Goal: Information Seeking & Learning: Check status

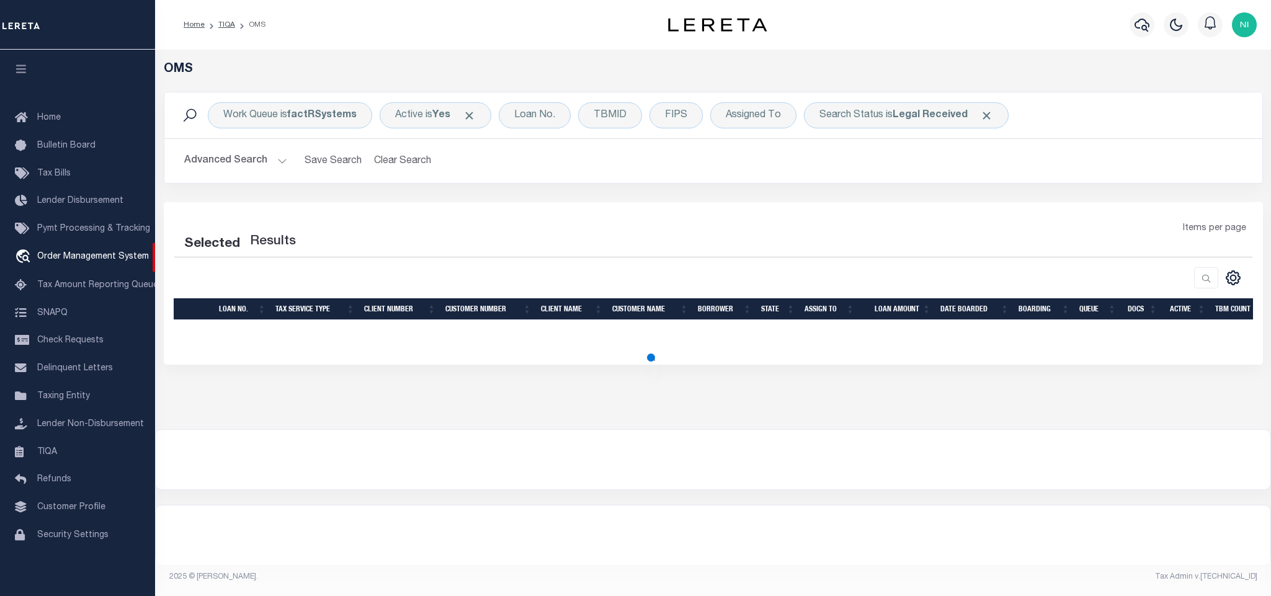
select select "200"
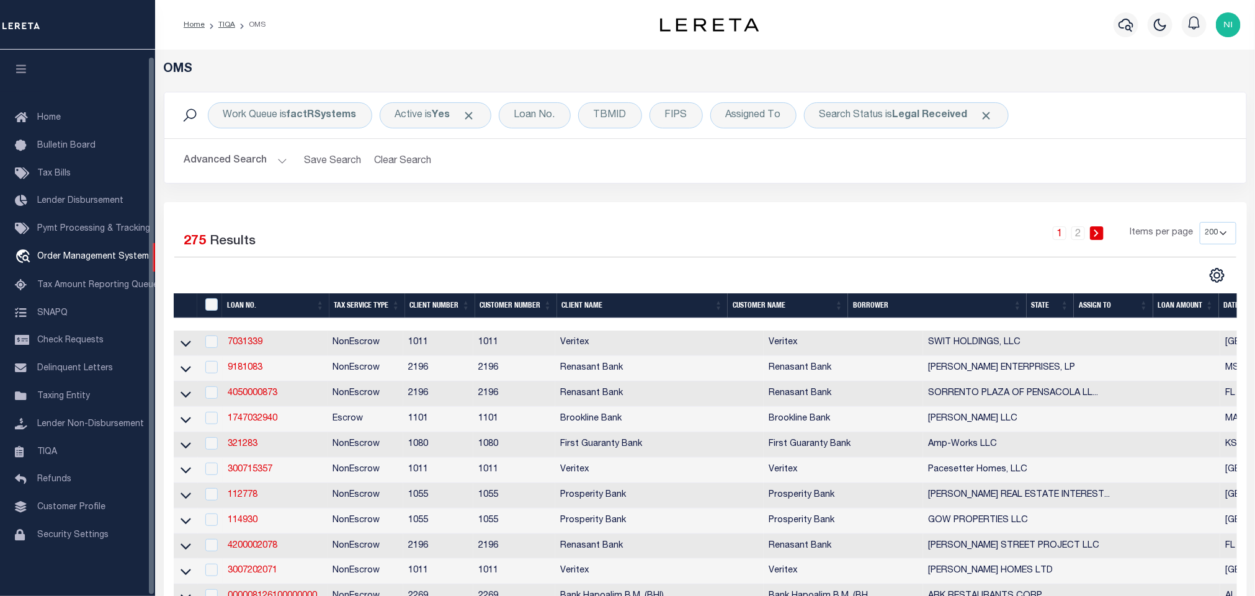
scroll to position [7, 0]
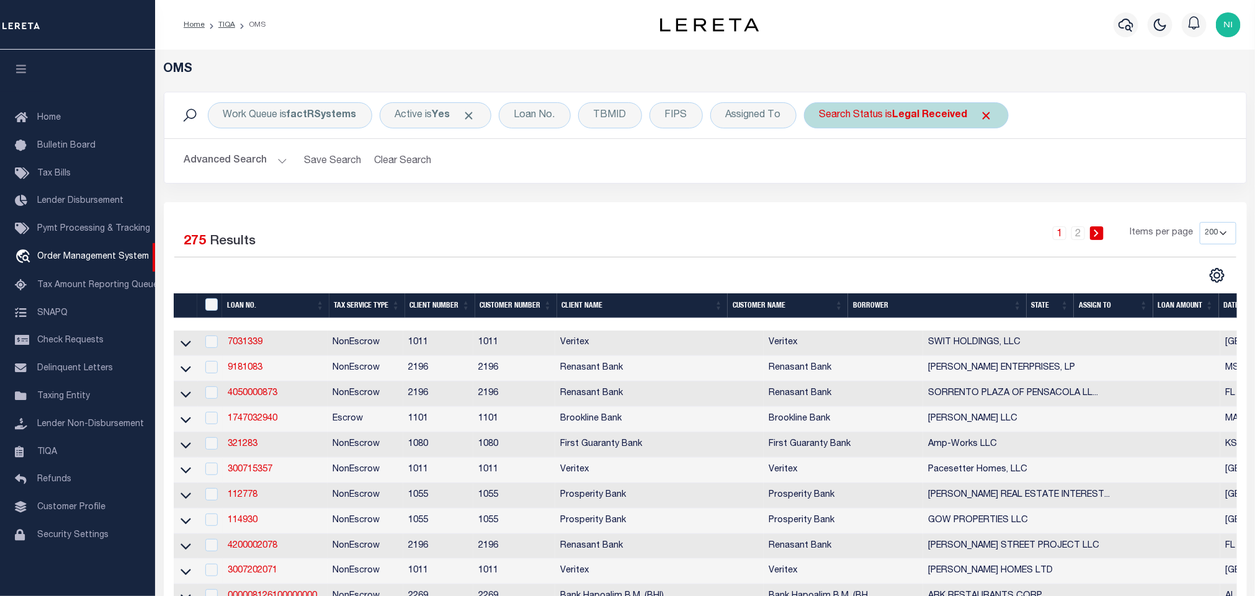
click at [938, 119] on b "Legal Received" at bounding box center [929, 115] width 75 height 10
select select "RD"
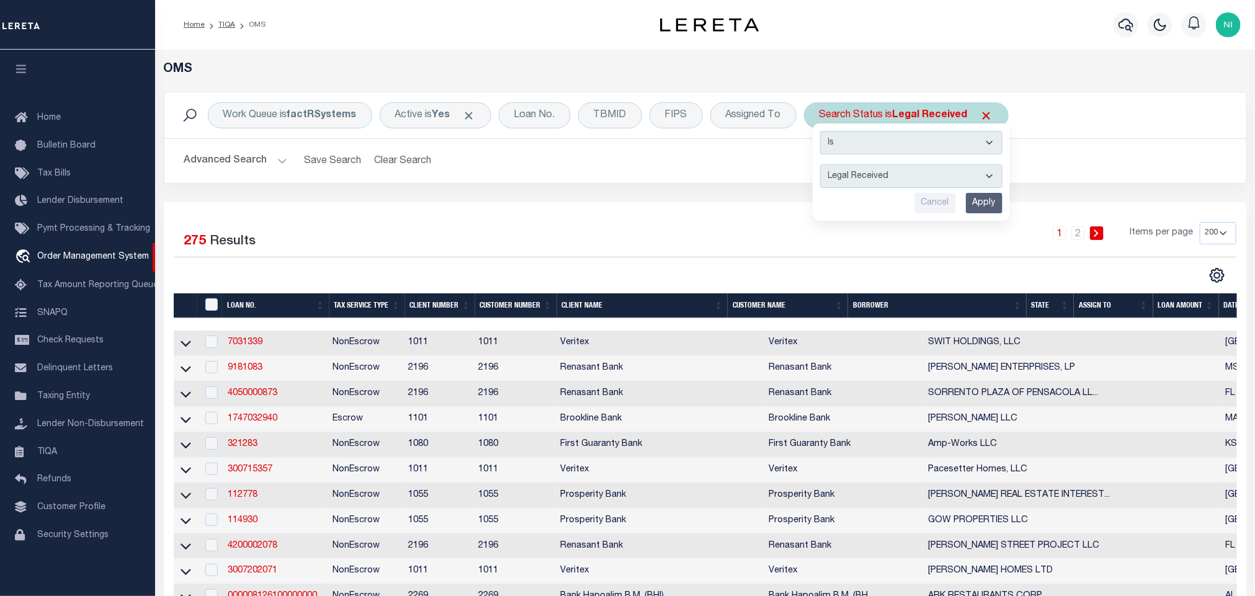
click at [985, 208] on input "Apply" at bounding box center [984, 203] width 37 height 20
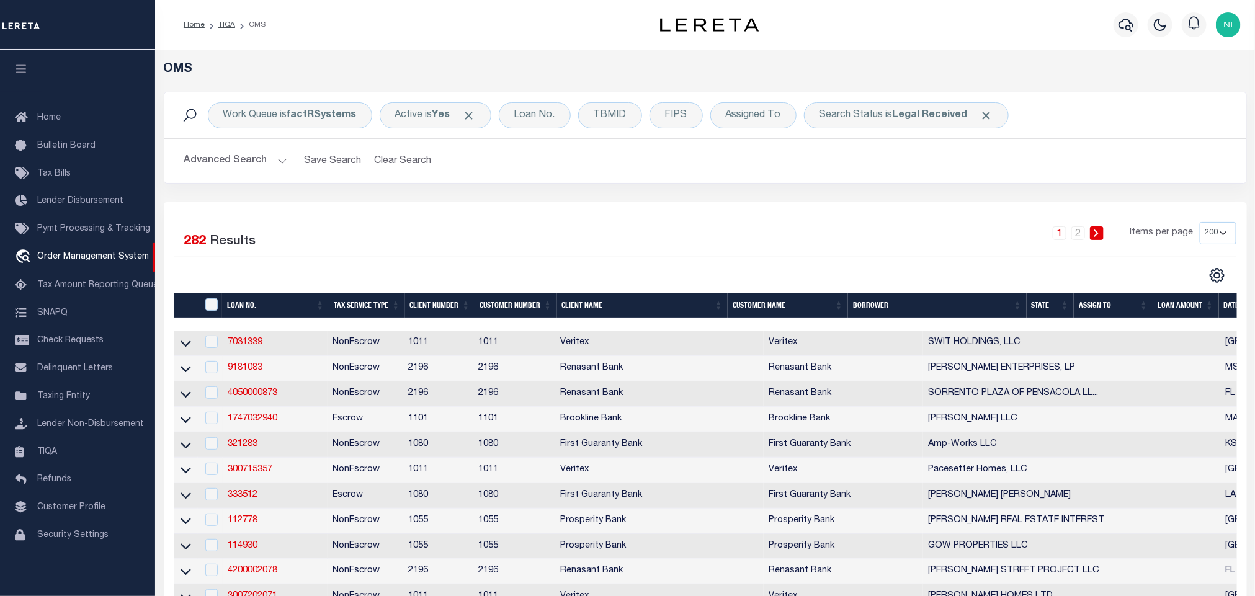
click at [940, 105] on div "Search Status is Legal Received" at bounding box center [906, 115] width 205 height 26
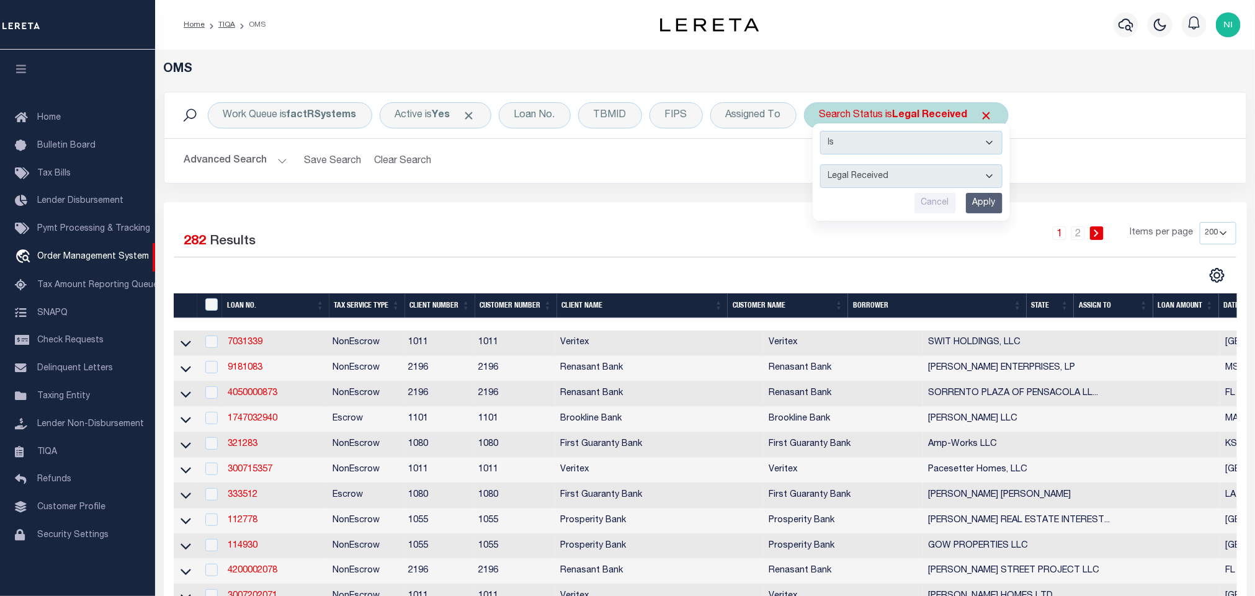
click at [925, 180] on select "Automated Search Bad Parcel Complete Duplicate Parcel High Dollar Reporting In …" at bounding box center [911, 176] width 182 height 24
select select "IP"
click at [823, 166] on select "Automated Search Bad Parcel Complete Duplicate Parcel High Dollar Reporting In …" at bounding box center [911, 176] width 182 height 24
click at [979, 205] on input "Apply" at bounding box center [984, 203] width 37 height 20
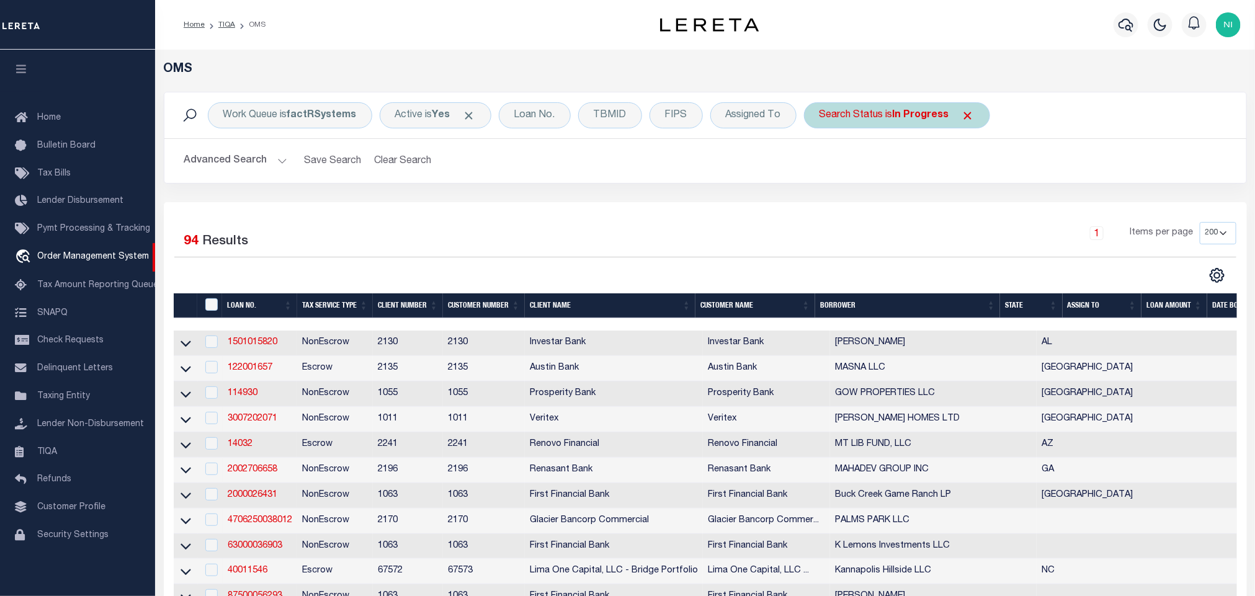
click at [909, 116] on b "In Progress" at bounding box center [920, 115] width 56 height 10
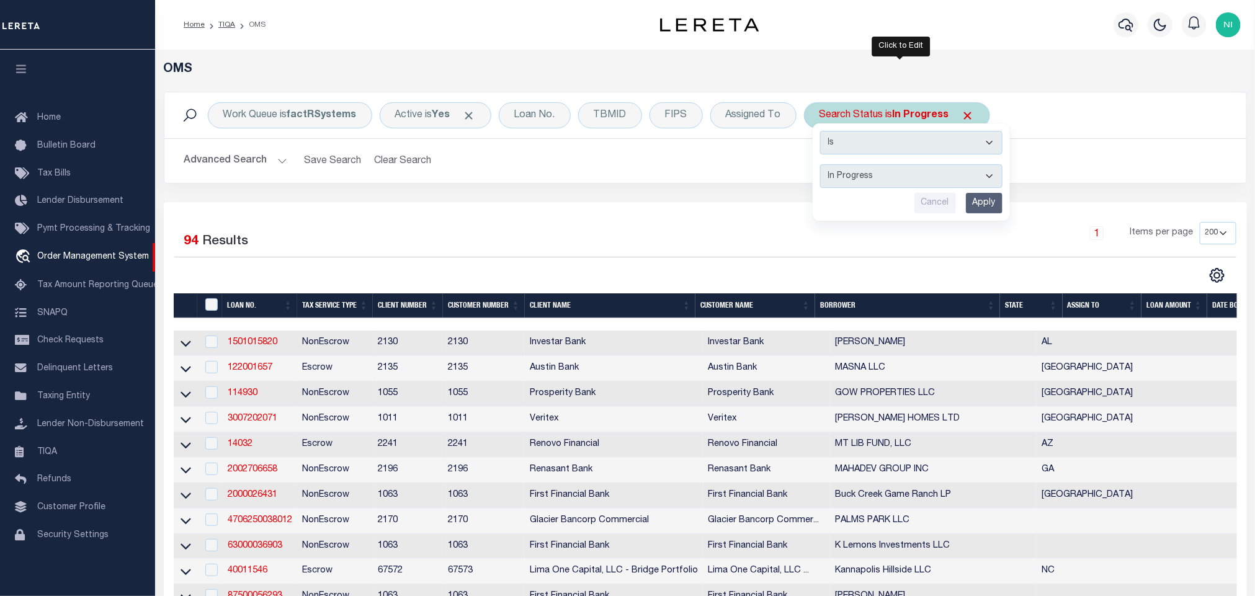
click at [893, 169] on select "Automated Search Bad Parcel Complete Duplicate Parcel High Dollar Reporting In …" at bounding box center [911, 176] width 182 height 24
select select "QC"
click at [823, 166] on select "Automated Search Bad Parcel Complete Duplicate Parcel High Dollar Reporting In …" at bounding box center [911, 176] width 182 height 24
click at [997, 207] on input "Apply" at bounding box center [984, 203] width 37 height 20
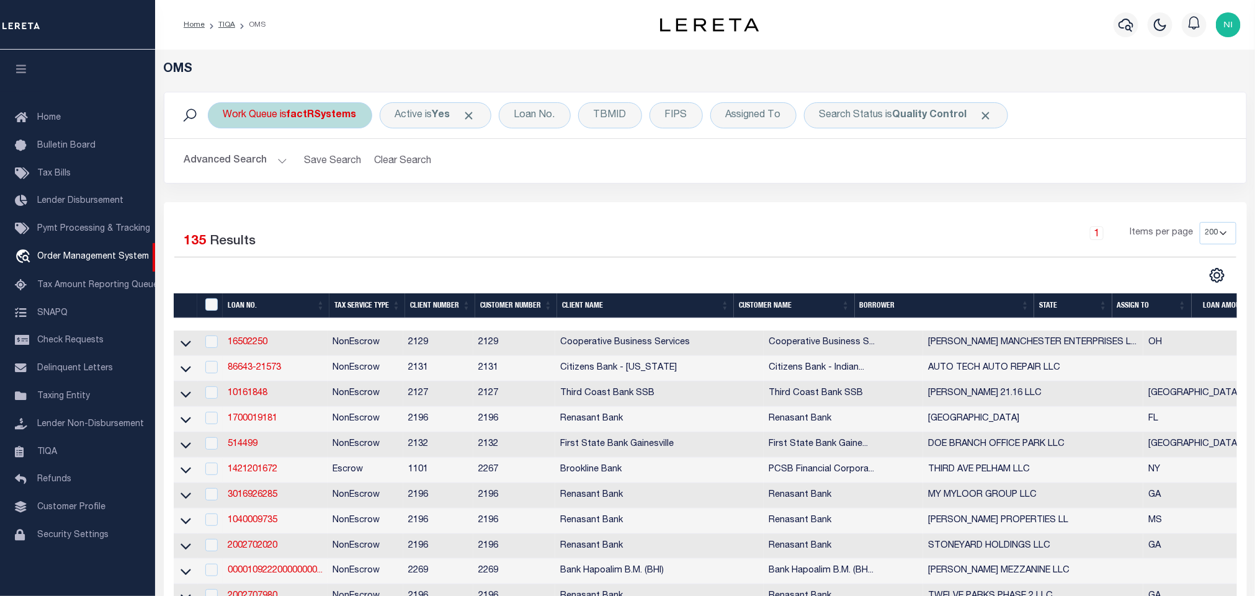
click at [300, 112] on b "factRSystems" at bounding box center [321, 115] width 69 height 10
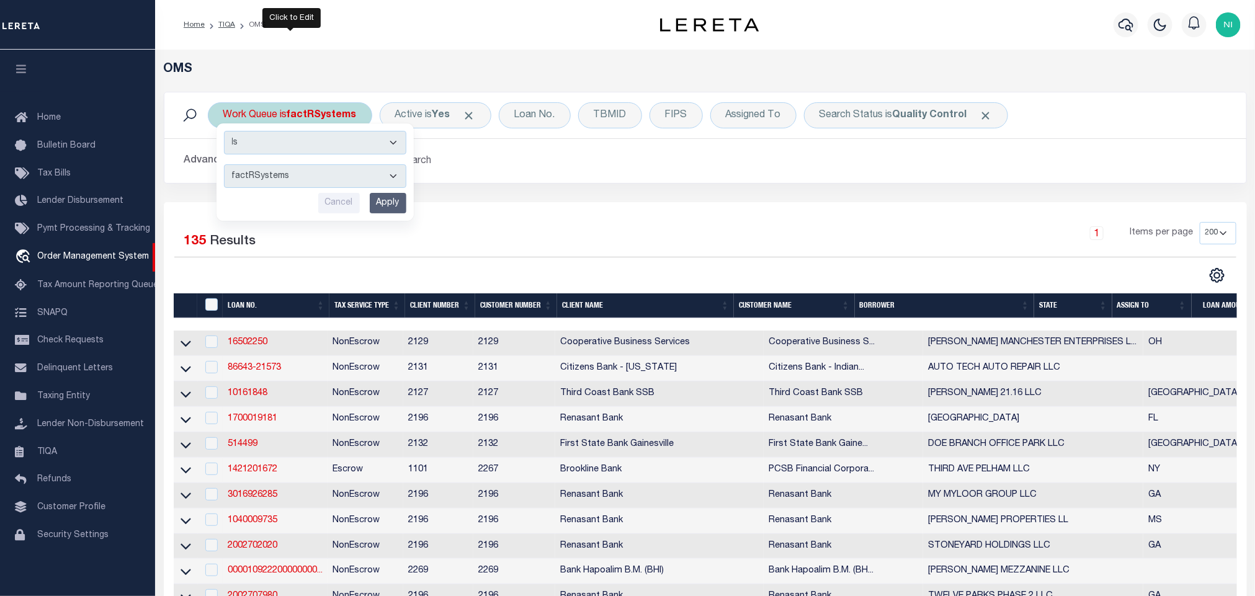
drag, startPoint x: 308, startPoint y: 172, endPoint x: 311, endPoint y: 187, distance: 15.3
click at [308, 172] on select "--ALL-- factRSystems General ThoughtFocus" at bounding box center [315, 176] width 182 height 24
click at [224, 166] on select "--ALL-- factRSystems General ThoughtFocus" at bounding box center [315, 176] width 182 height 24
click at [357, 179] on select "--ALL-- factRSystems General ThoughtFocus" at bounding box center [315, 176] width 182 height 24
select select "FAC_GEN_THF"
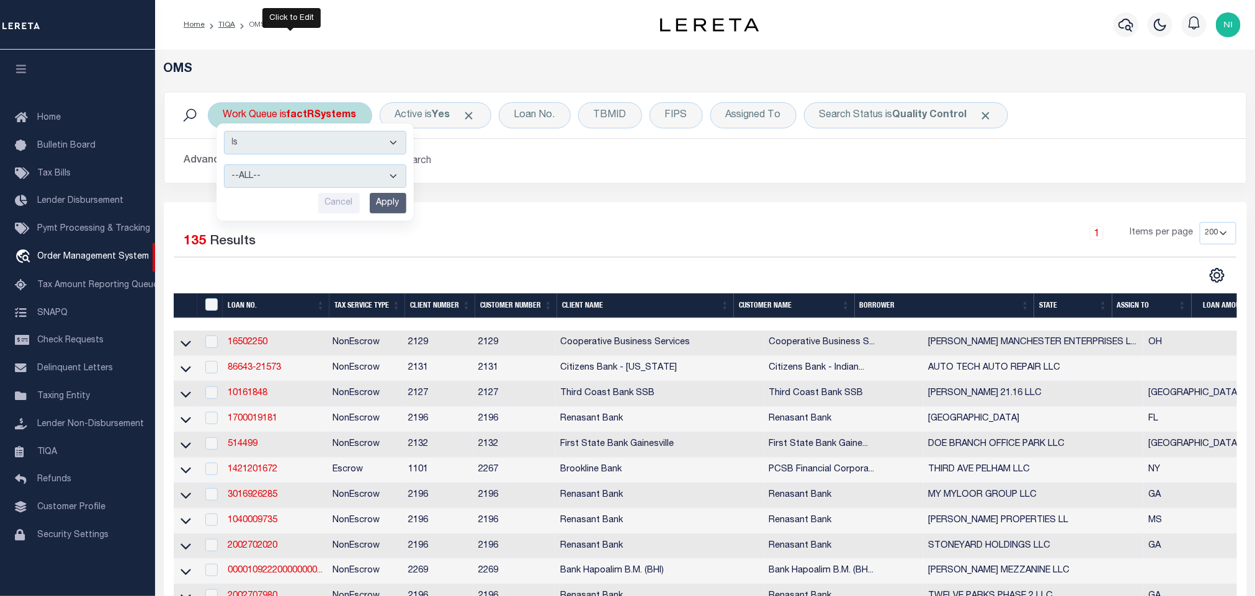
click at [224, 166] on select "--ALL-- factRSystems General ThoughtFocus" at bounding box center [315, 176] width 182 height 24
click at [387, 207] on input "Apply" at bounding box center [388, 203] width 37 height 20
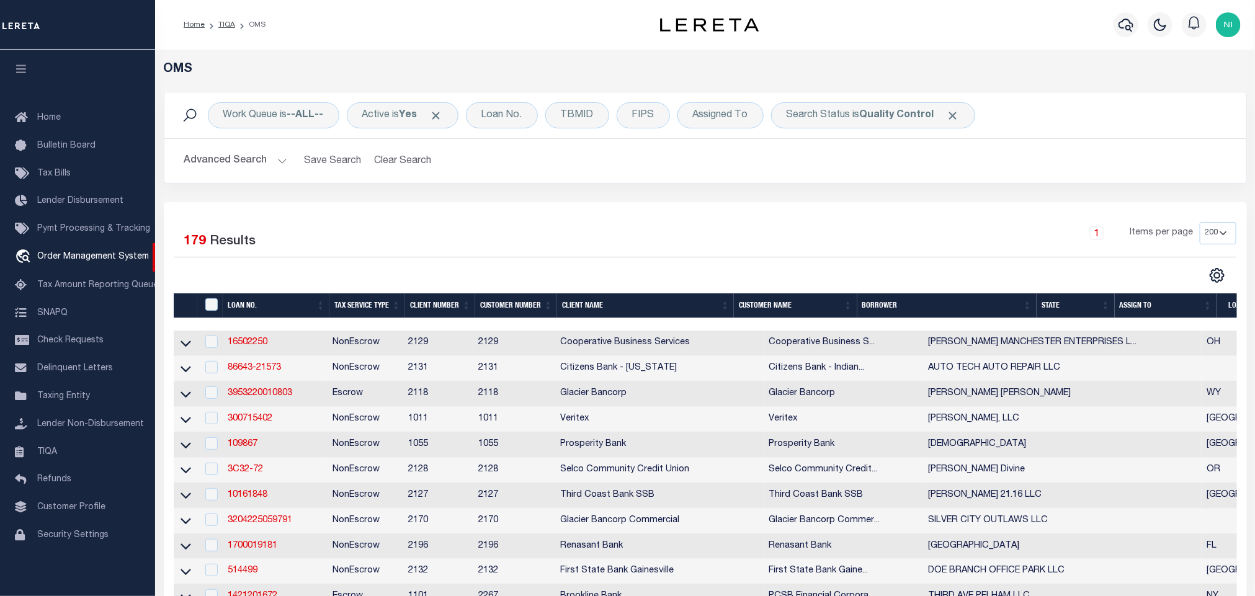
click at [267, 398] on link "3953220010803" at bounding box center [260, 393] width 64 height 9
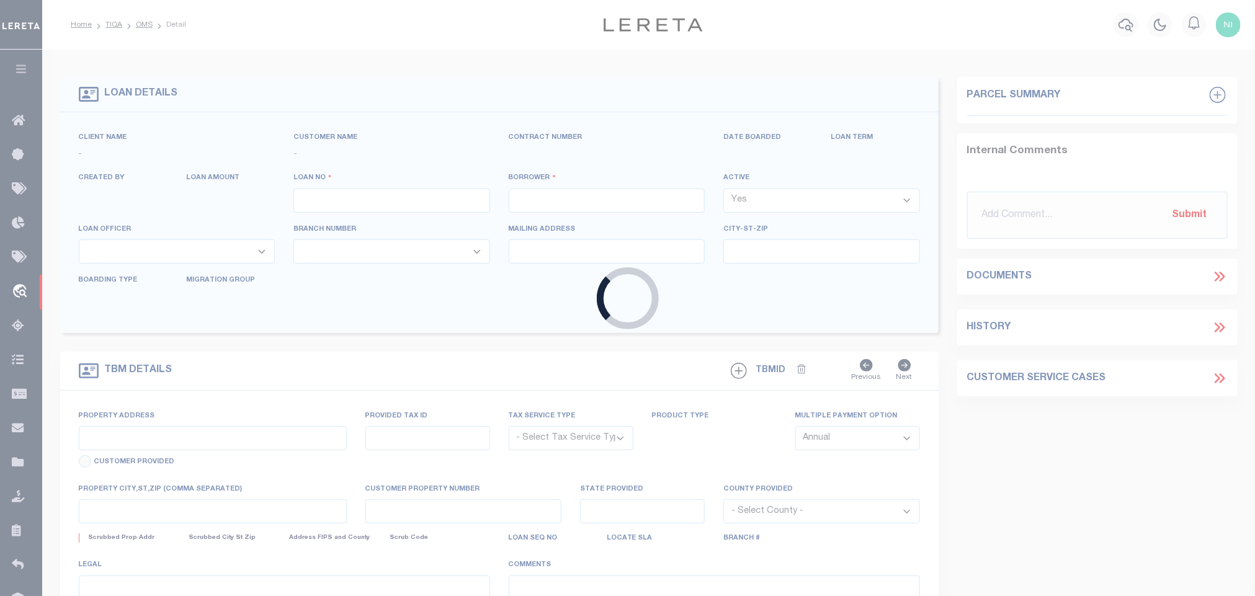
type input "3953220010803"
type input "[PERSON_NAME] [PERSON_NAME]"
select select
select select "Escrow"
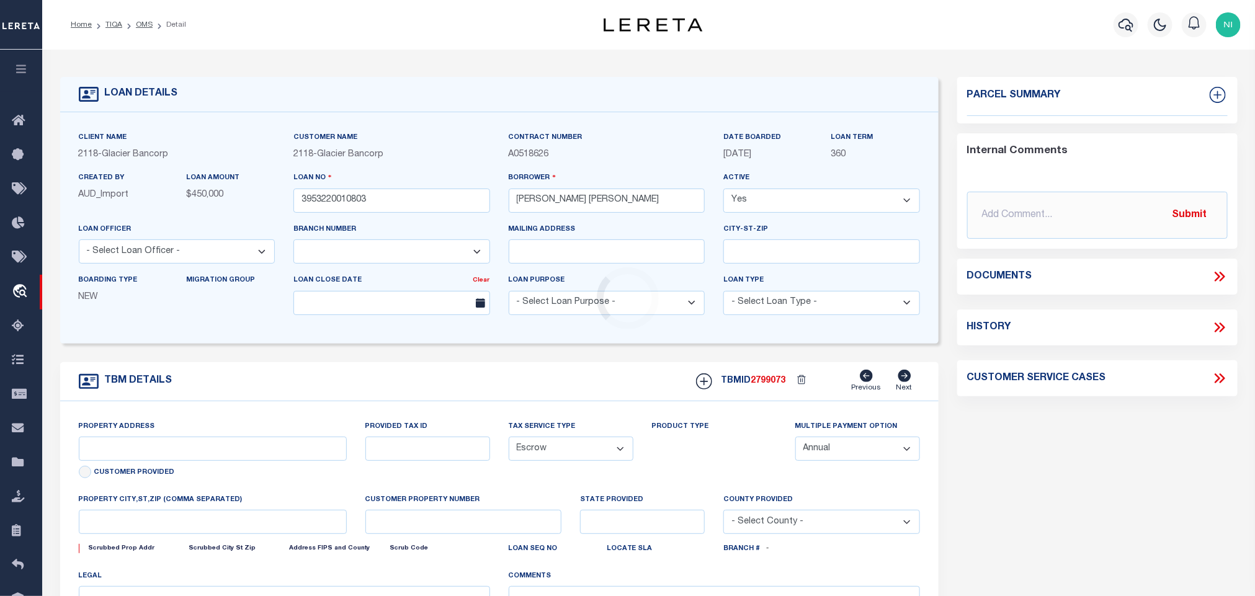
select select "3688"
type input "103 ROAD 3DX"
select select
type input "[PERSON_NAME] 824140000"
type input "WY"
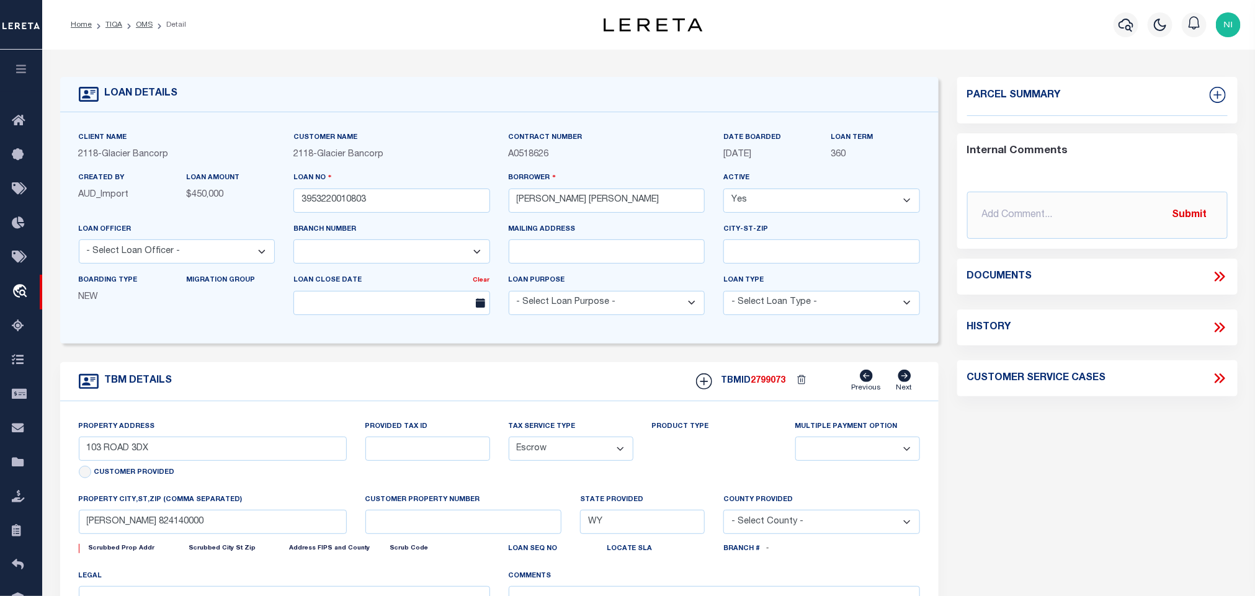
select select
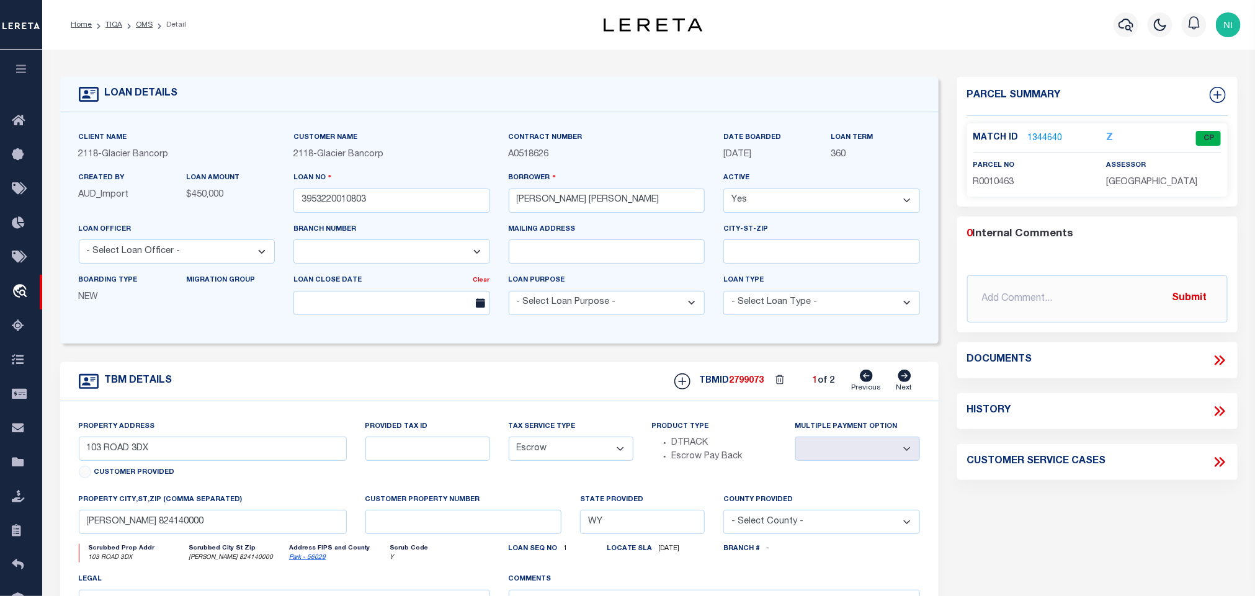
click at [1038, 140] on link "1344640" at bounding box center [1045, 138] width 35 height 13
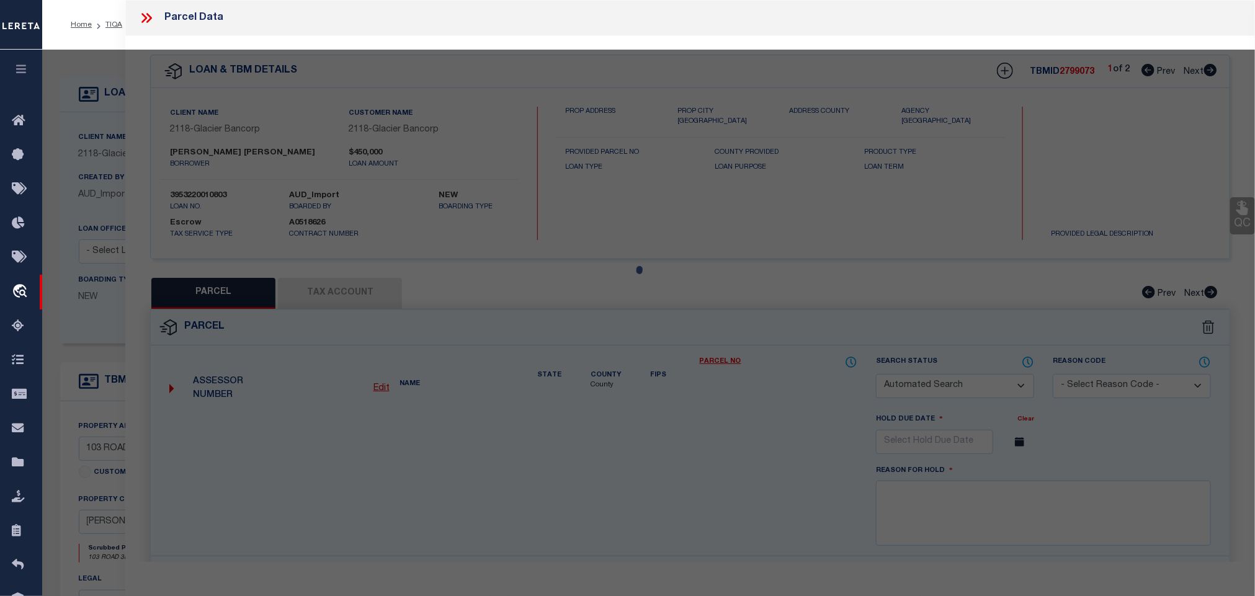
checkbox input "false"
select select "CP"
type input "[PERSON_NAME] & [PERSON_NAME]: [PERSON_NAME] & [PERSON_NAME] [PERSON_NAME]"
select select
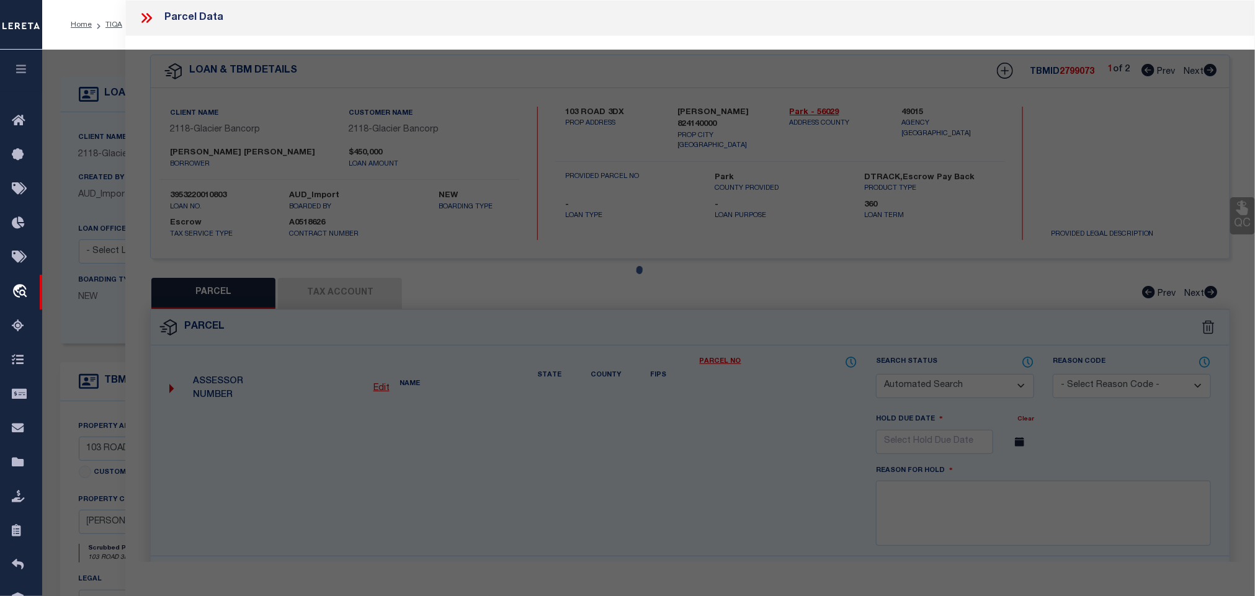
type input "103 ROAD 3DX"
checkbox input "false"
type input "WY 82414"
type textarea "66.63 AC. DES. AS: A PARC. BEG. AT THE NE COR. OF THE NW/4SE /4 LOT 52, THEN S.…"
type textarea "Tax ID Special Project"
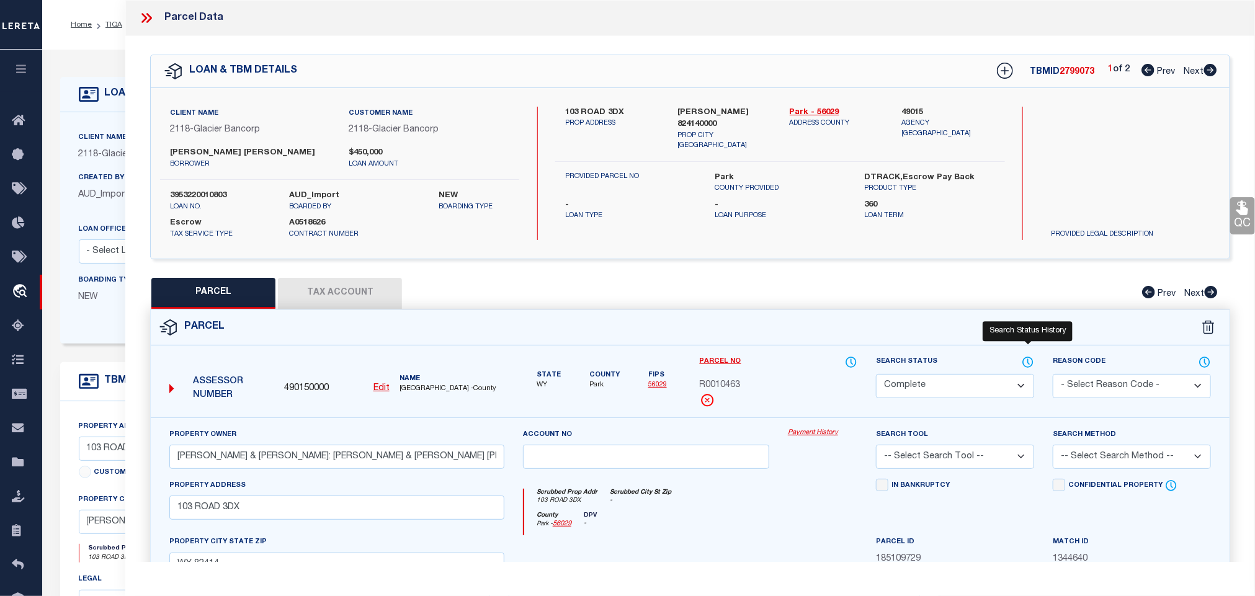
click at [1026, 367] on icon at bounding box center [1027, 362] width 12 height 14
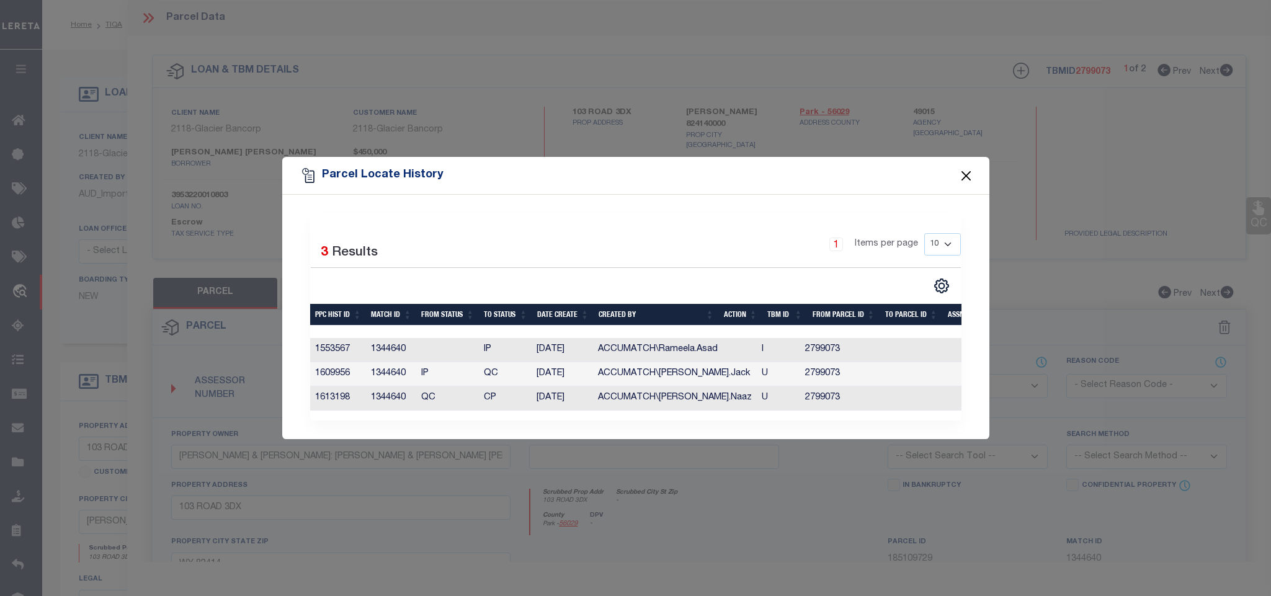
click at [972, 171] on button "Close" at bounding box center [966, 175] width 16 height 16
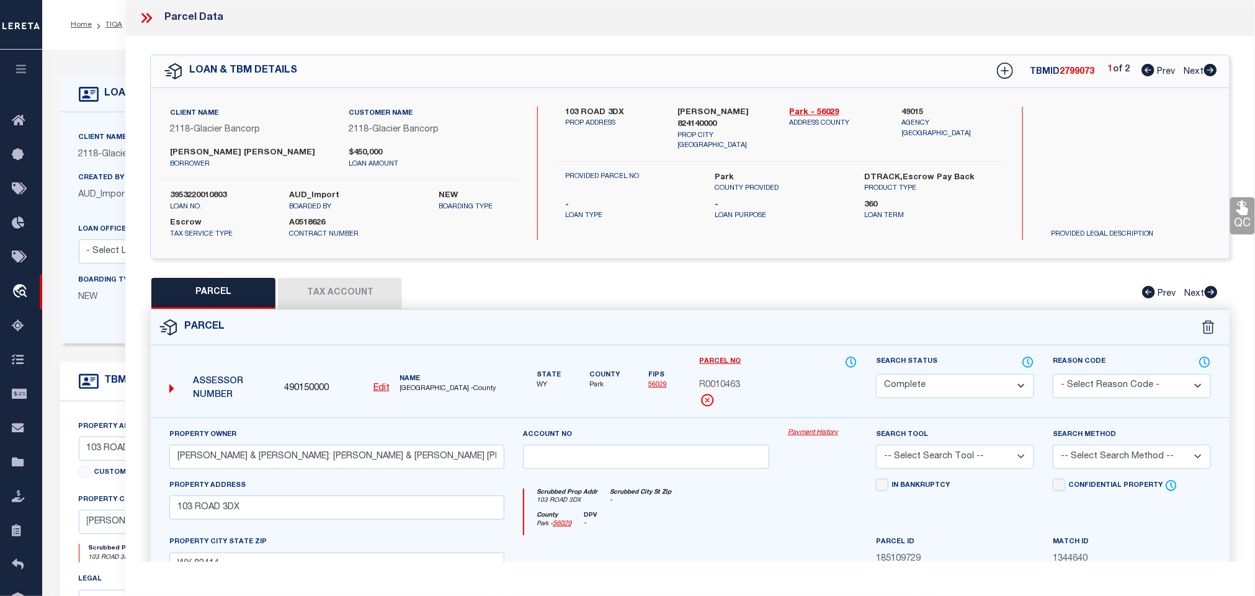
click at [148, 23] on icon at bounding box center [146, 18] width 16 height 16
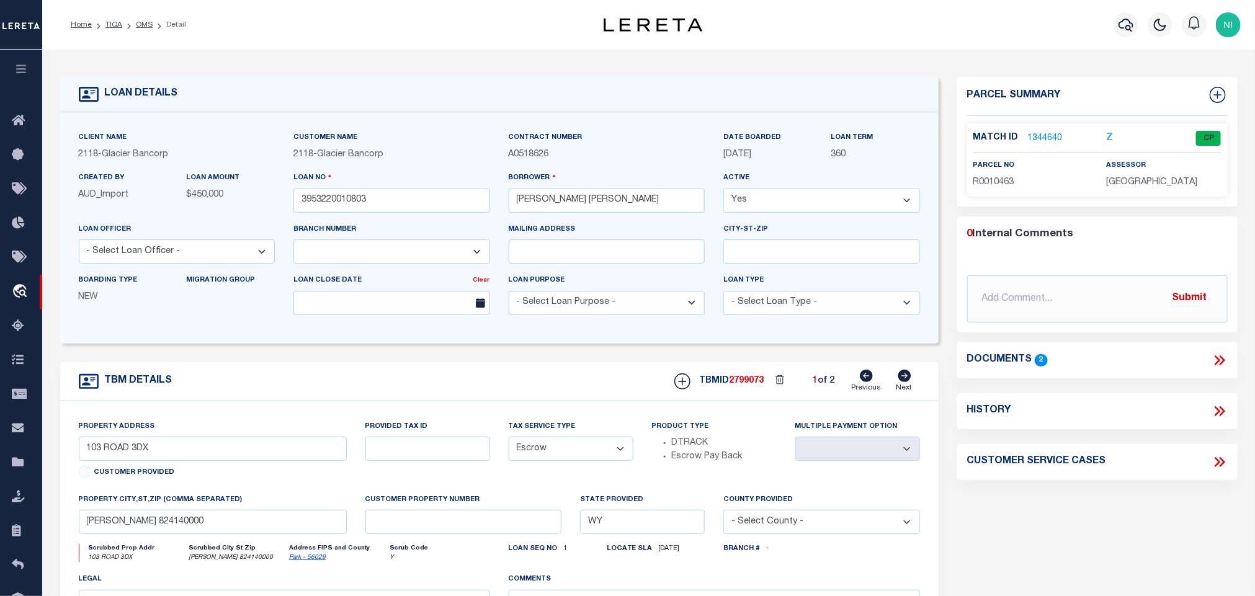
click at [901, 380] on icon at bounding box center [903, 376] width 13 height 12
type input "R0010463"
select select
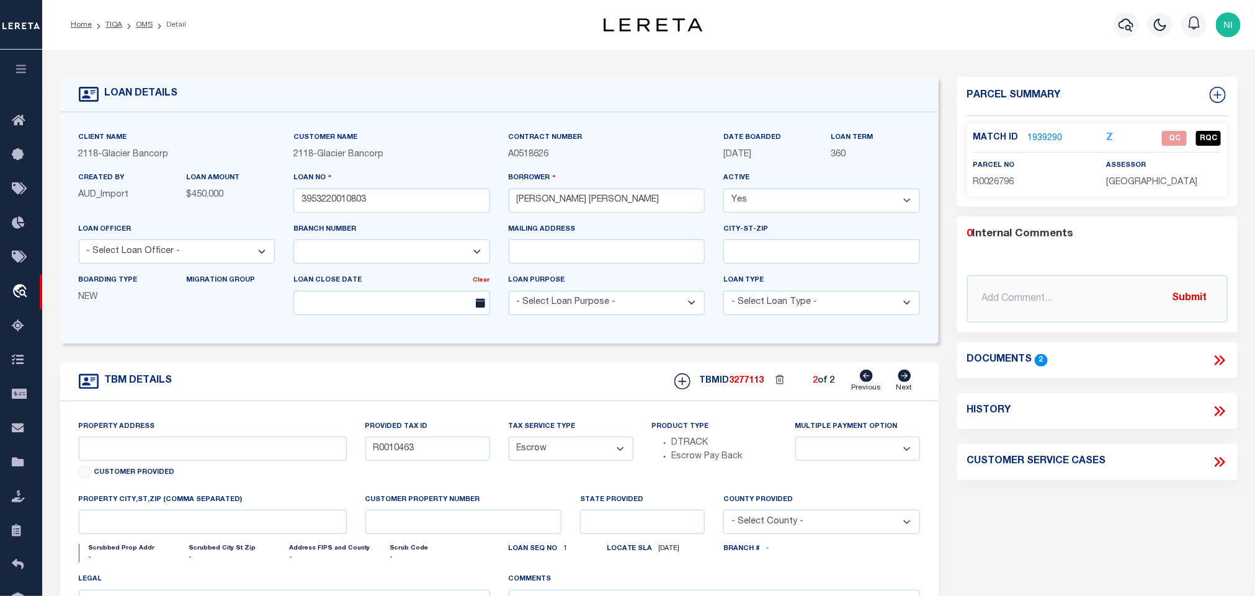
click at [1040, 138] on link "1939290" at bounding box center [1045, 138] width 35 height 13
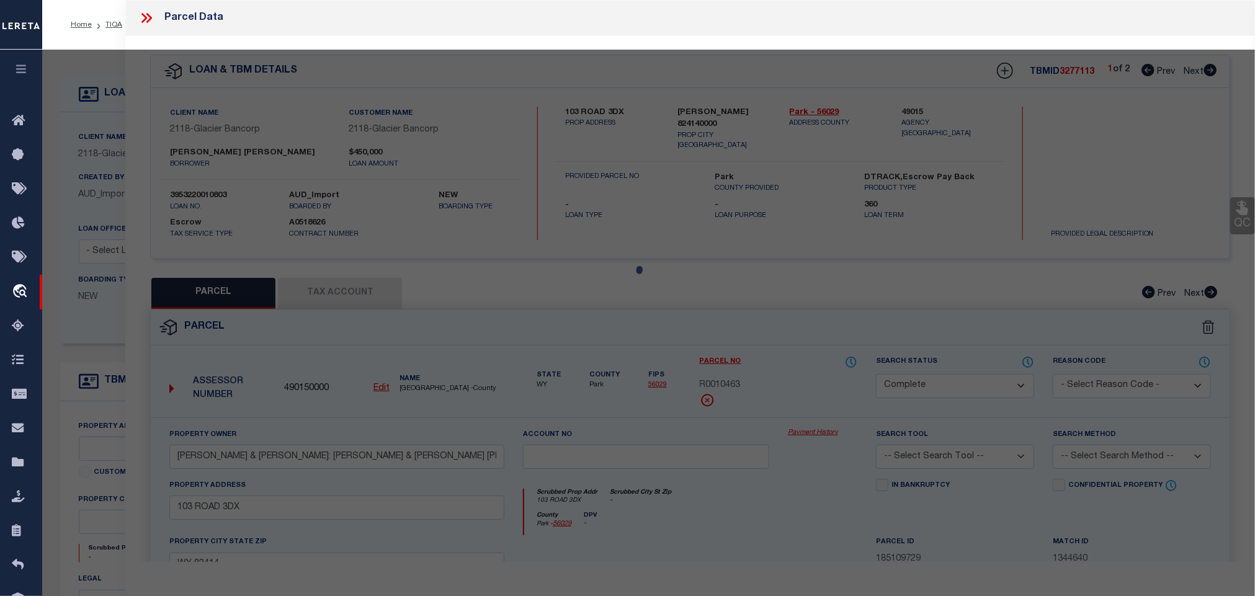
select select "AS"
checkbox input "false"
select select "QC"
type input "[PERSON_NAME] [PERSON_NAME]"
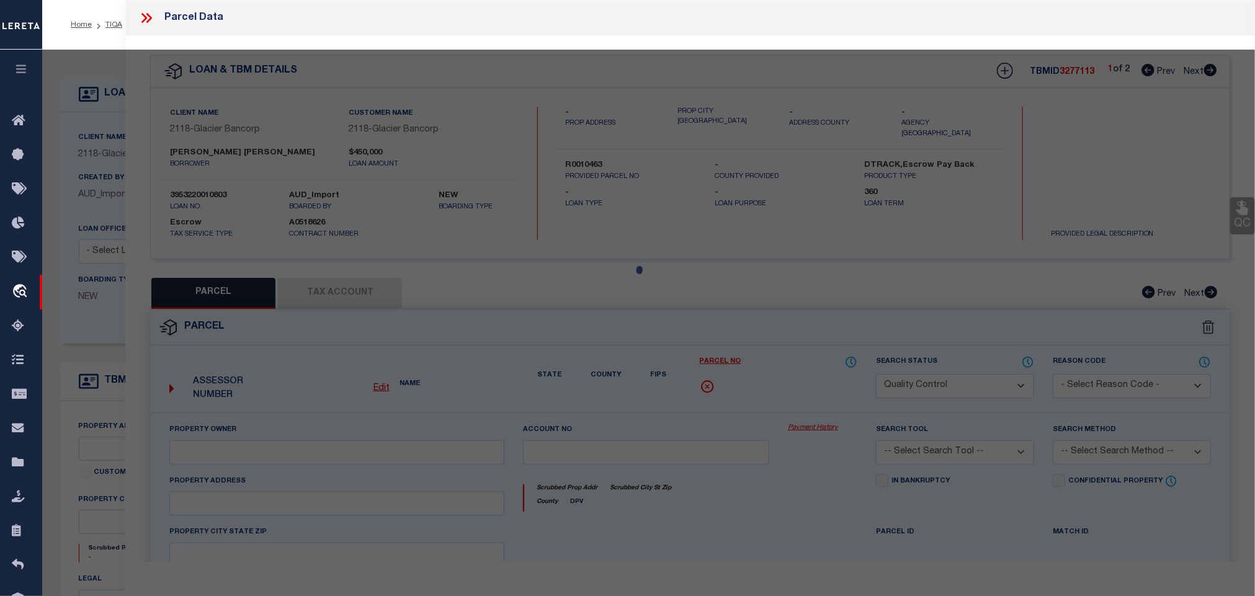
select select "AGF"
select select "ADD"
type input "103 RD 3DX"
type textarea "05/12/2023pk Per Pat with Park County assessor's office R0026796 is an irrigati…"
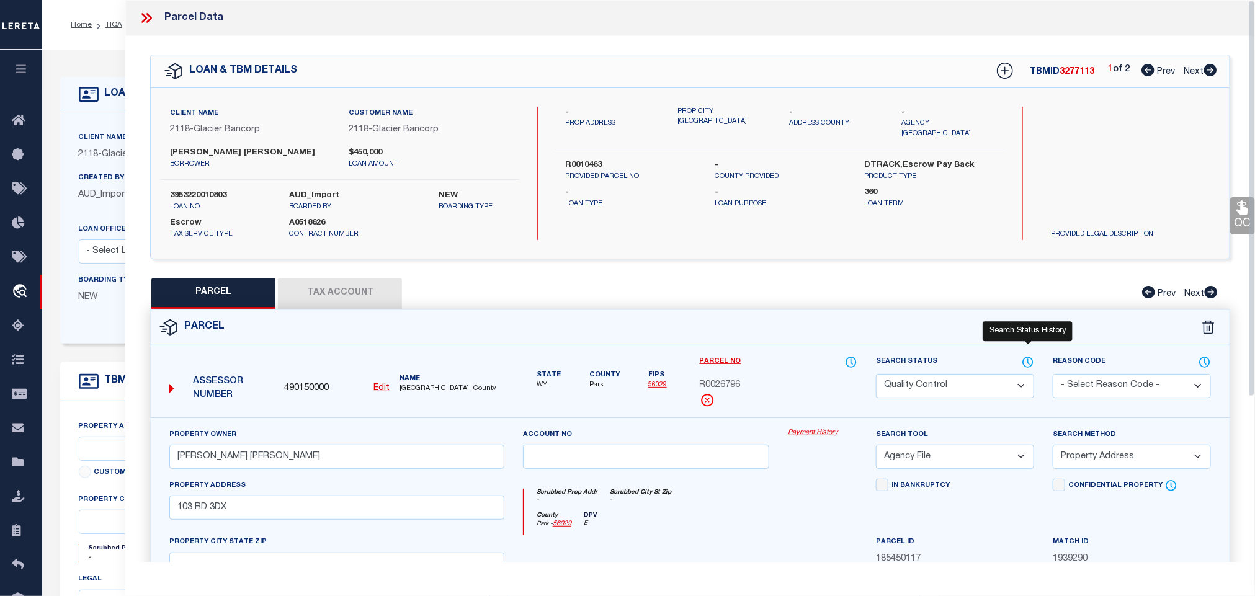
click at [1027, 362] on icon at bounding box center [1027, 362] width 12 height 14
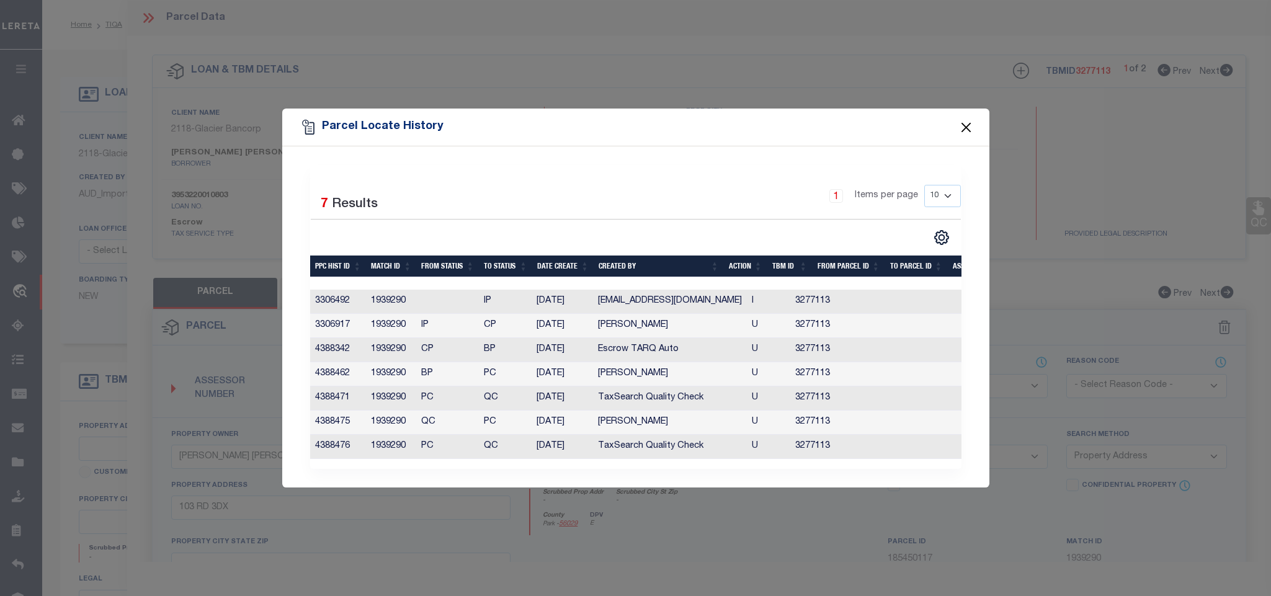
click at [961, 119] on button "Close" at bounding box center [966, 127] width 16 height 16
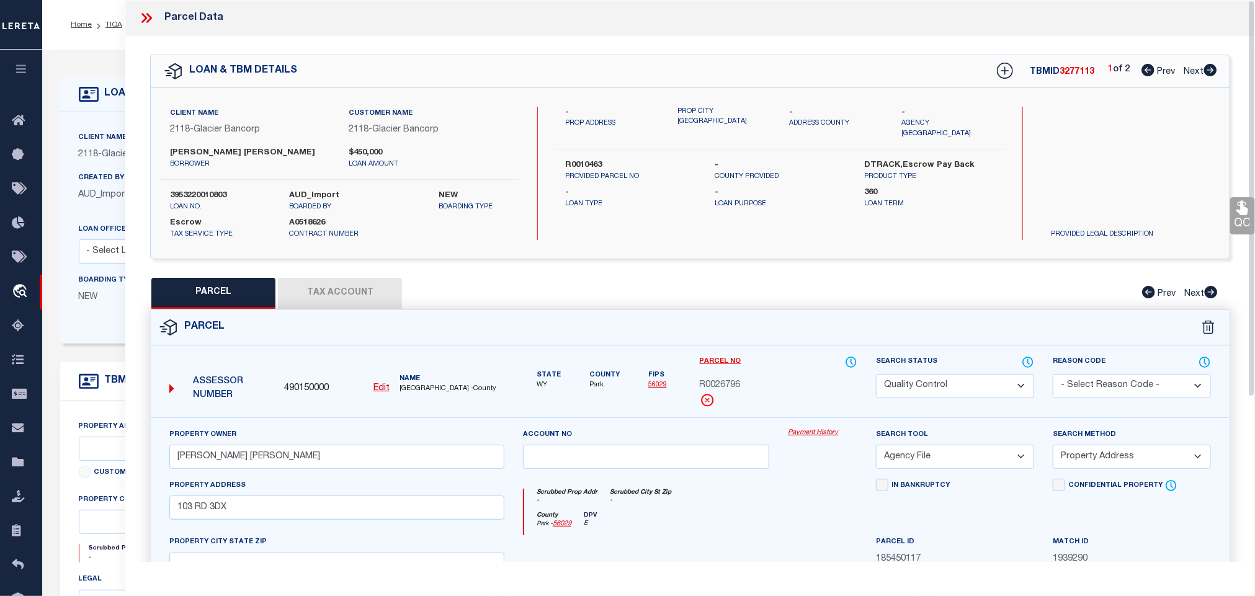
click at [147, 15] on icon at bounding box center [146, 18] width 16 height 16
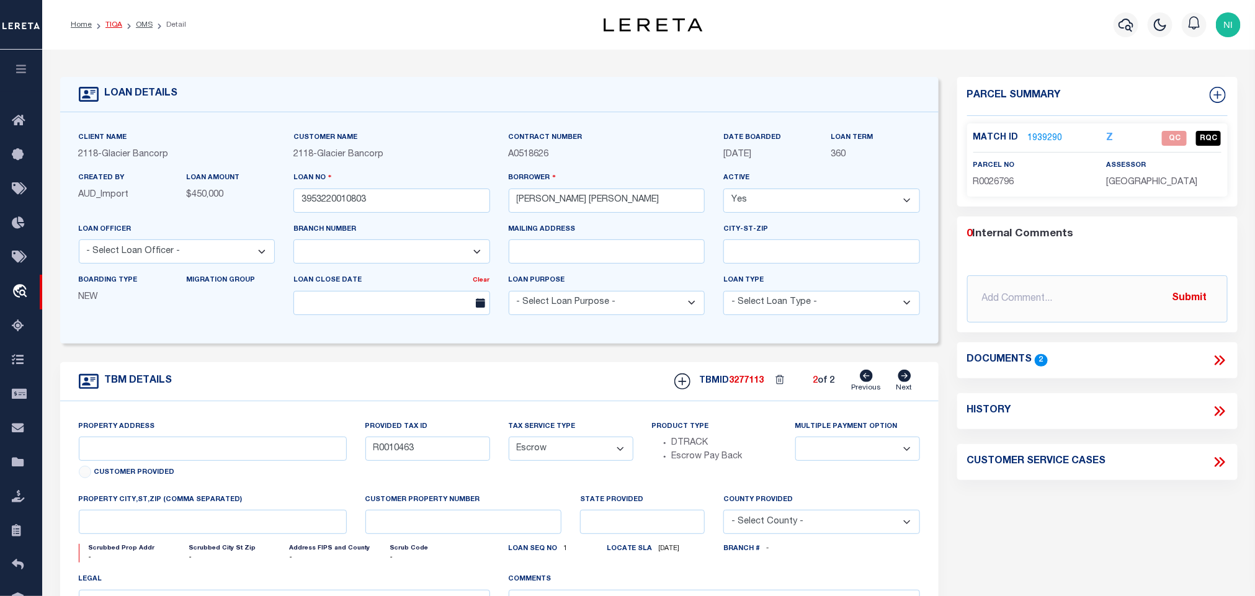
click at [113, 27] on link "TIQA" at bounding box center [113, 24] width 17 height 7
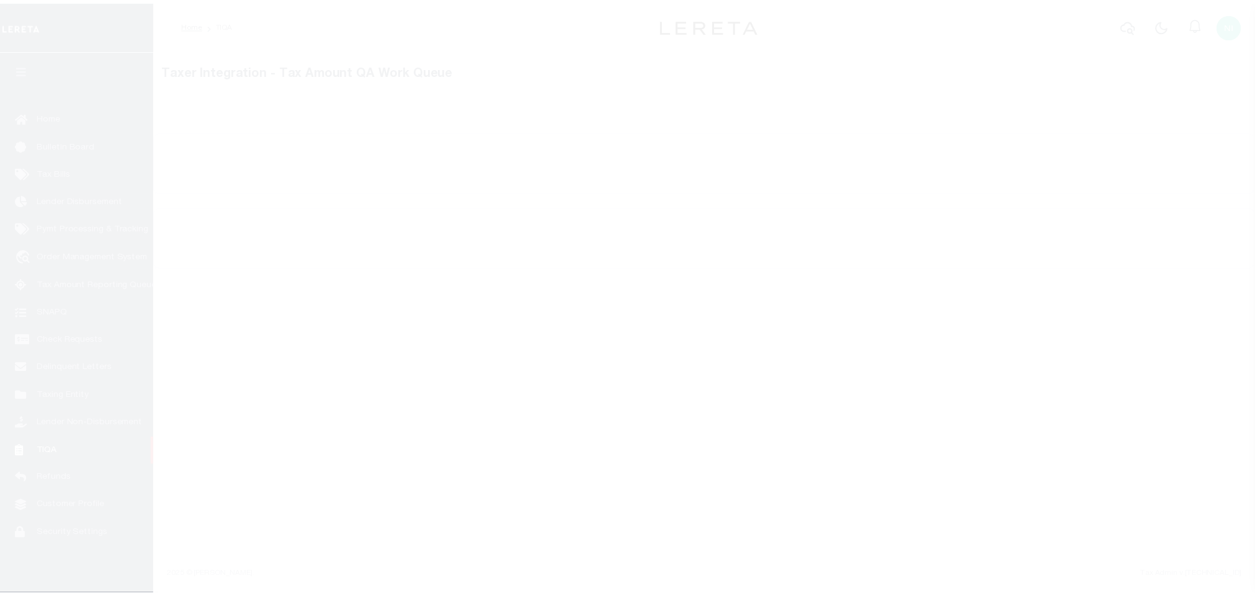
scroll to position [7, 0]
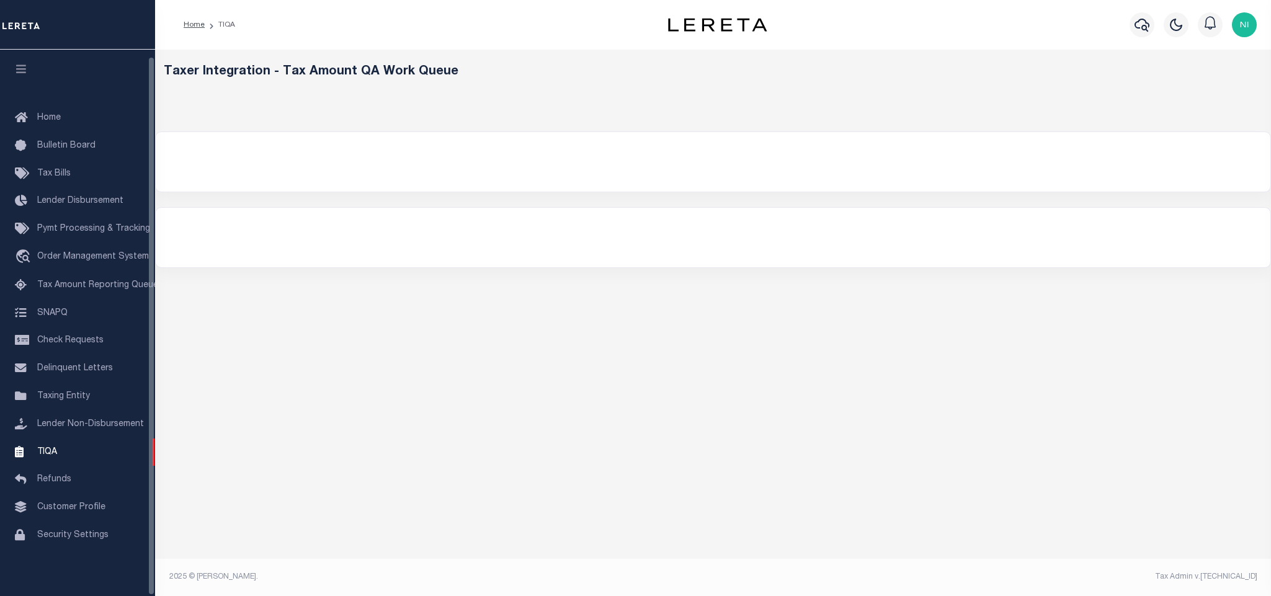
select select "200"
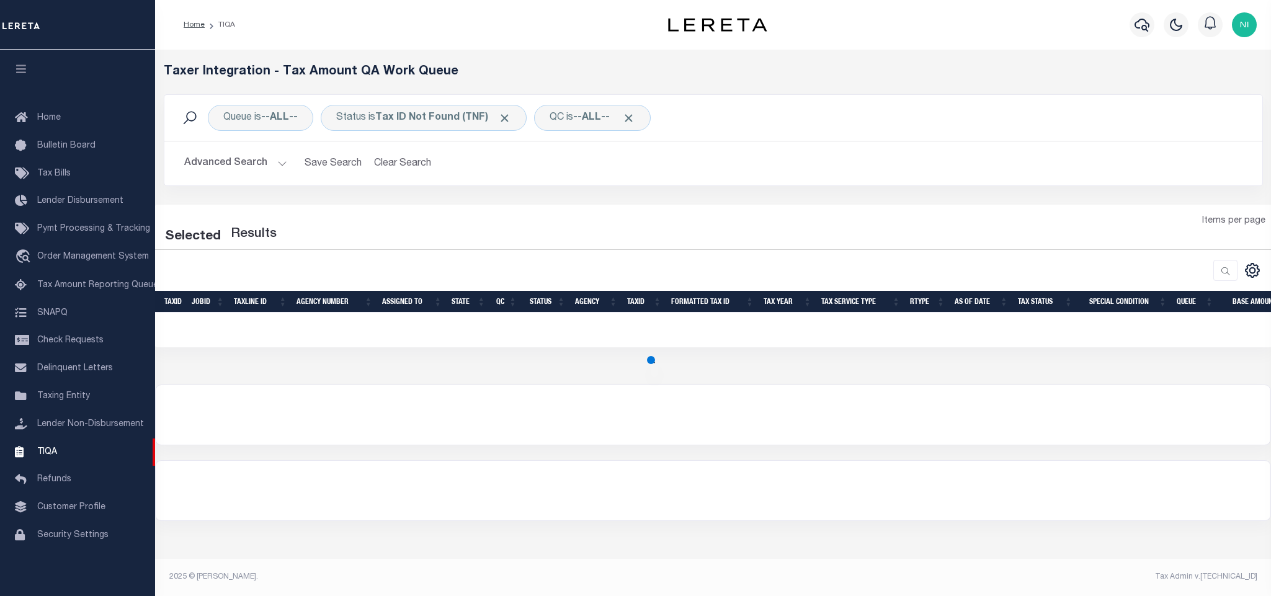
click at [554, 201] on div "Queue is --ALL-- Status is Tax ID Not Found (TNF) QC is --ALL-- Search Advanced…" at bounding box center [713, 149] width 1118 height 110
select select "200"
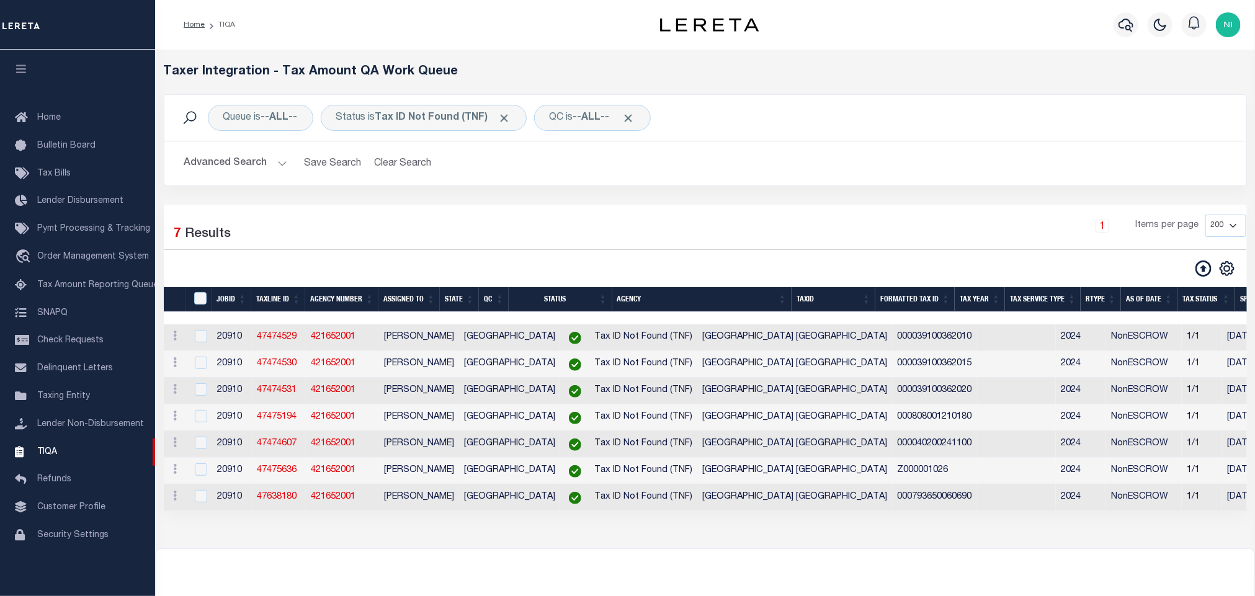
click at [555, 198] on div "Queue is --ALL-- Status is Tax ID Not Found (TNF) QC is --ALL-- Search Advanced…" at bounding box center [704, 149] width 1101 height 110
click at [239, 167] on button "Advanced Search" at bounding box center [235, 163] width 103 height 24
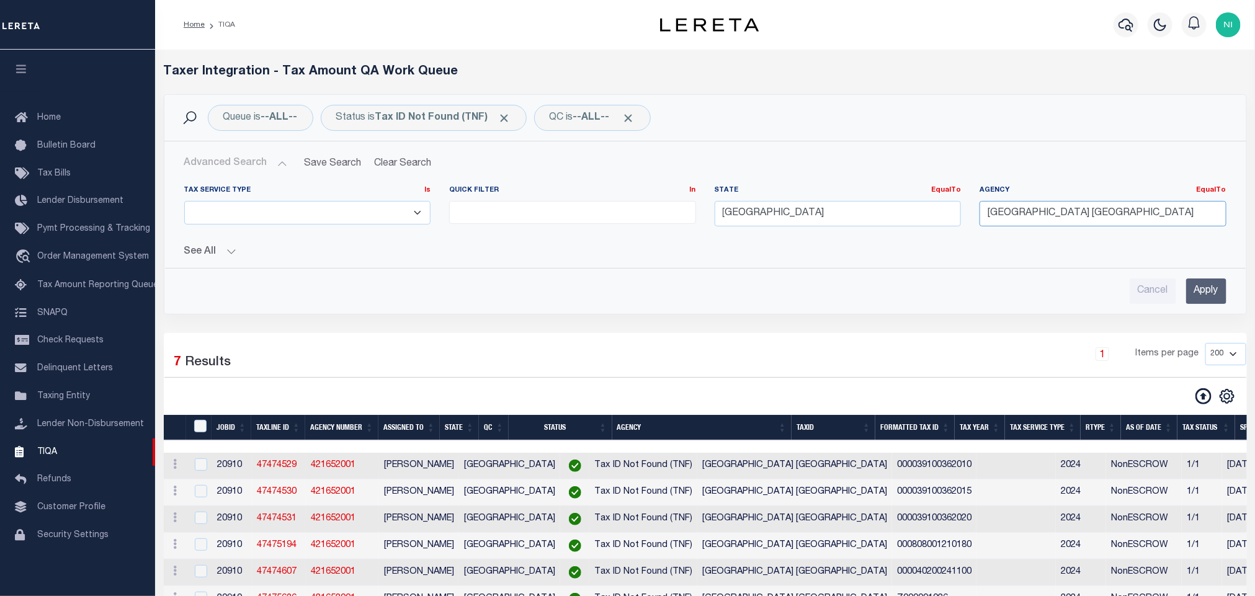
click at [1115, 214] on input "MIDLAND COUNTY APPRAISAL DISTRICT" at bounding box center [1102, 213] width 247 height 25
click at [839, 216] on input "[GEOGRAPHIC_DATA]" at bounding box center [837, 213] width 247 height 25
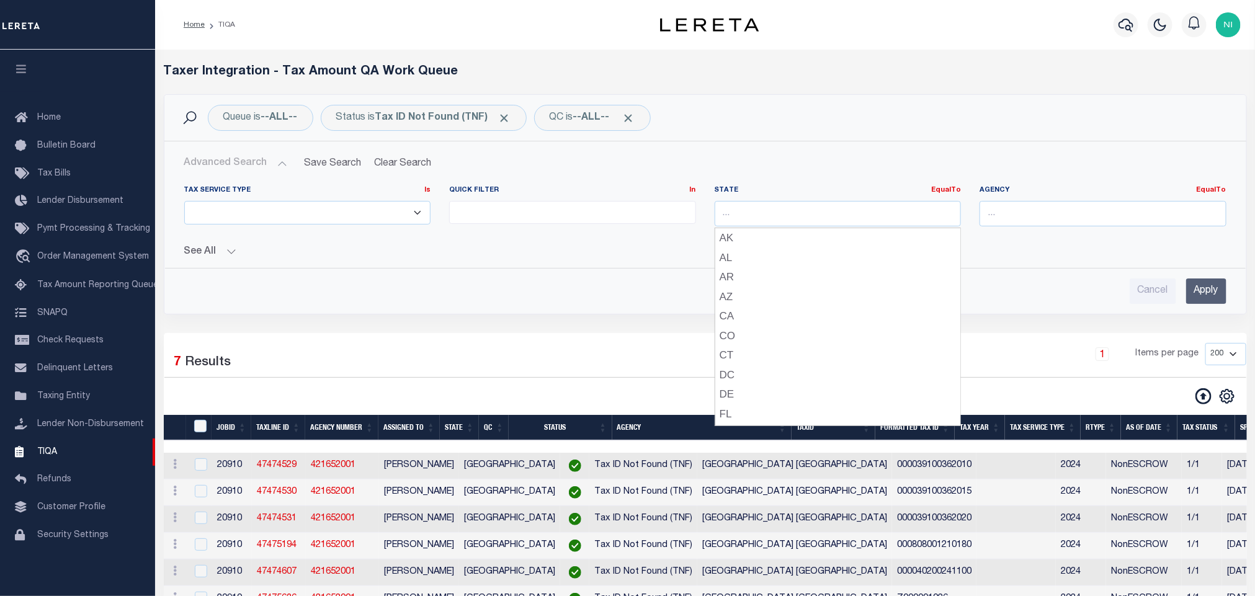
click at [847, 136] on div "Queue is --ALL-- Status is Tax ID Not Found (TNF) QC is --ALL-- Search" at bounding box center [705, 118] width 1082 height 46
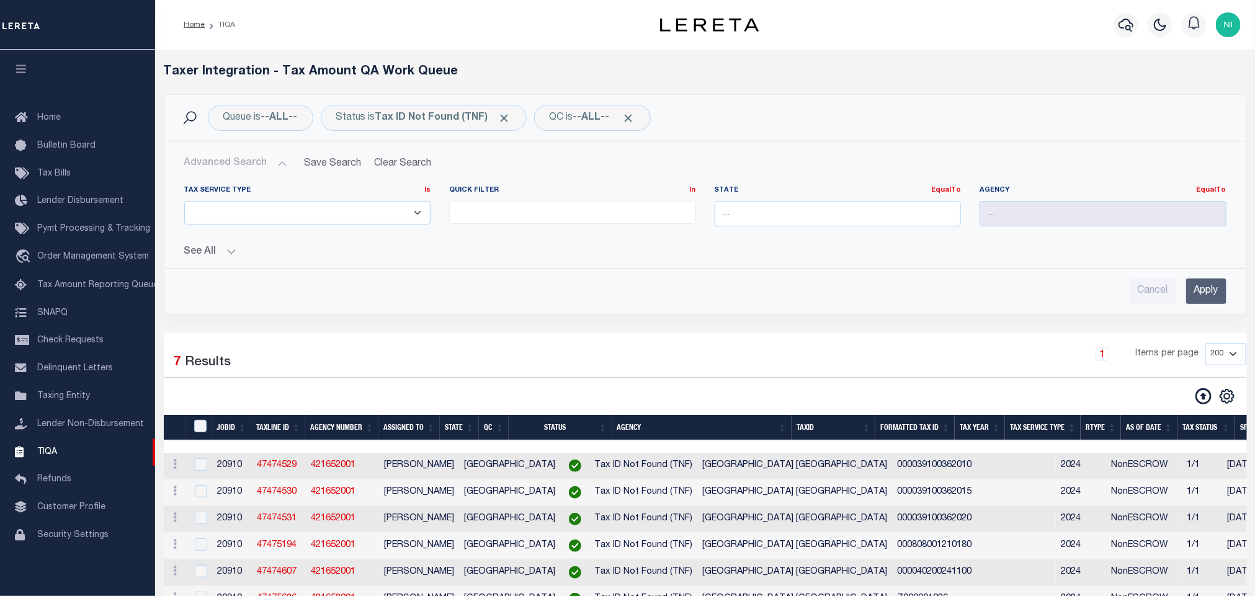
click at [1197, 289] on input "Apply" at bounding box center [1206, 290] width 40 height 25
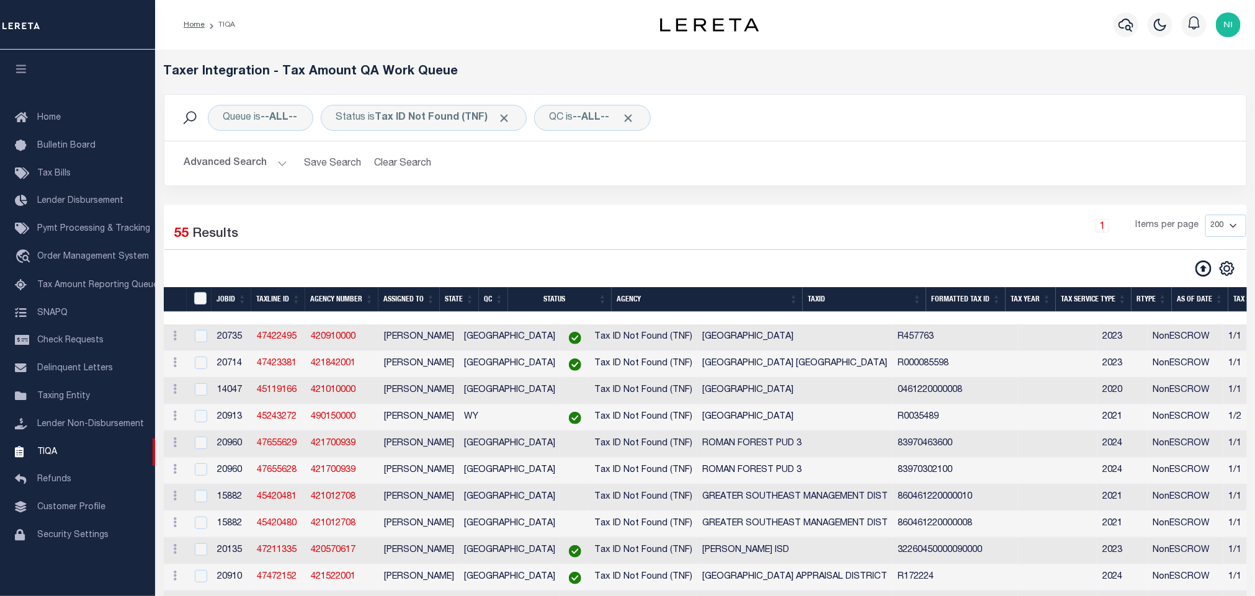
click at [265, 171] on button "Advanced Search" at bounding box center [235, 163] width 103 height 24
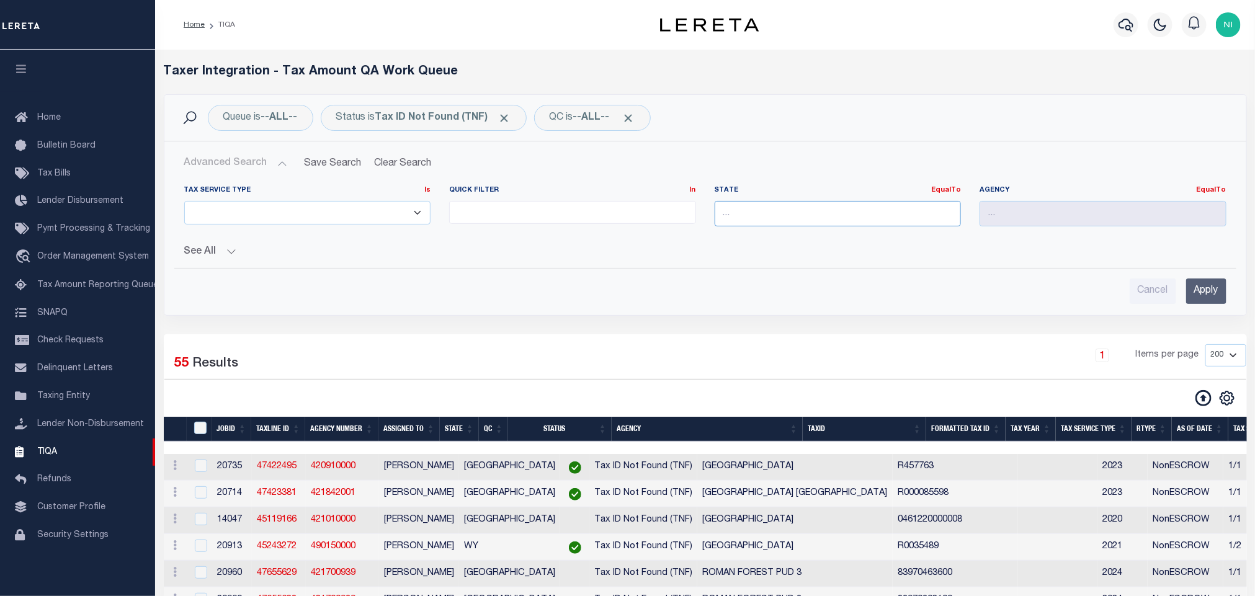
click at [826, 218] on input "text" at bounding box center [837, 213] width 247 height 25
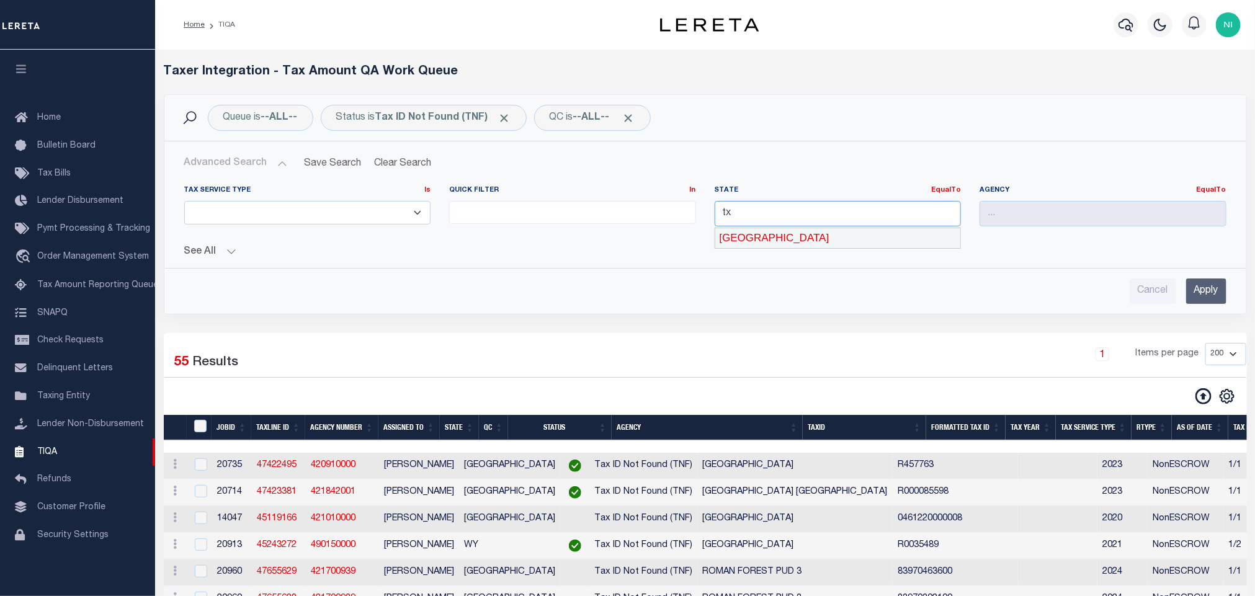
click at [815, 242] on div "[GEOGRAPHIC_DATA]" at bounding box center [837, 238] width 245 height 20
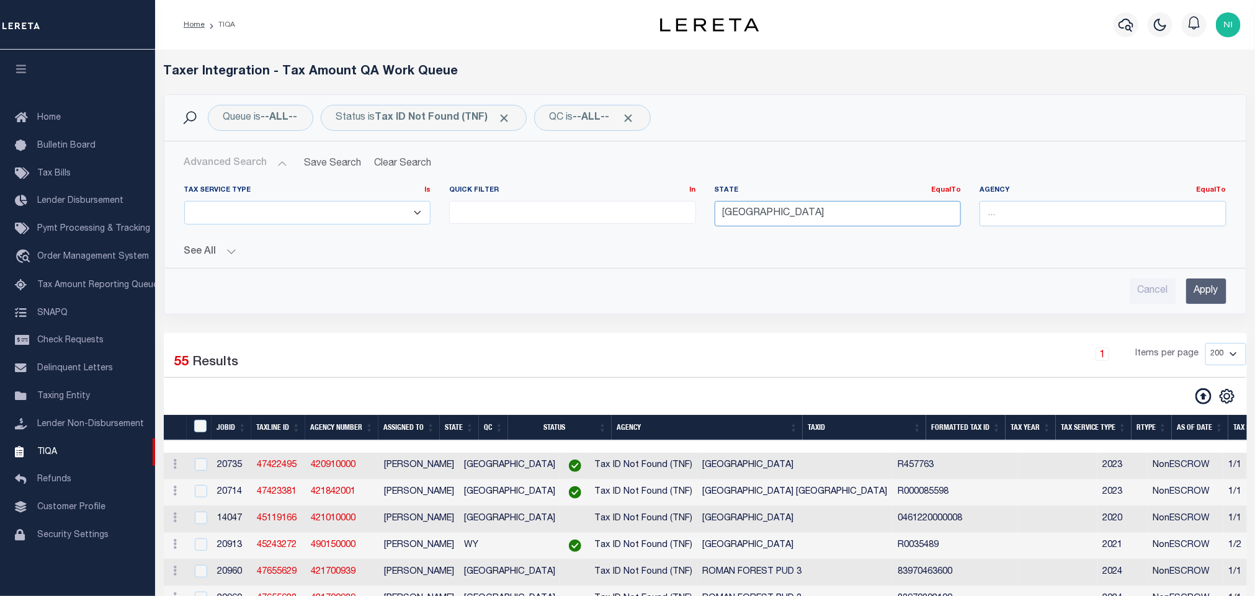
type input "[GEOGRAPHIC_DATA]"
click at [1020, 215] on input "text" at bounding box center [1102, 213] width 247 height 25
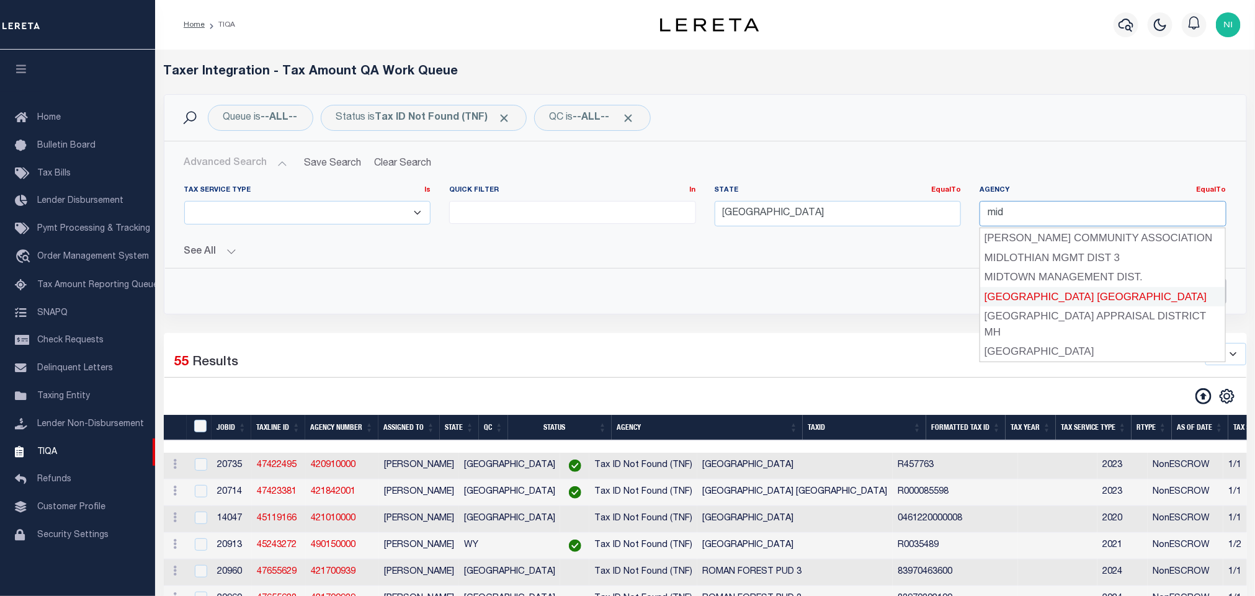
click at [1075, 300] on div "MIDLAND COUNTY APPRAISAL DISTRICT" at bounding box center [1102, 297] width 245 height 20
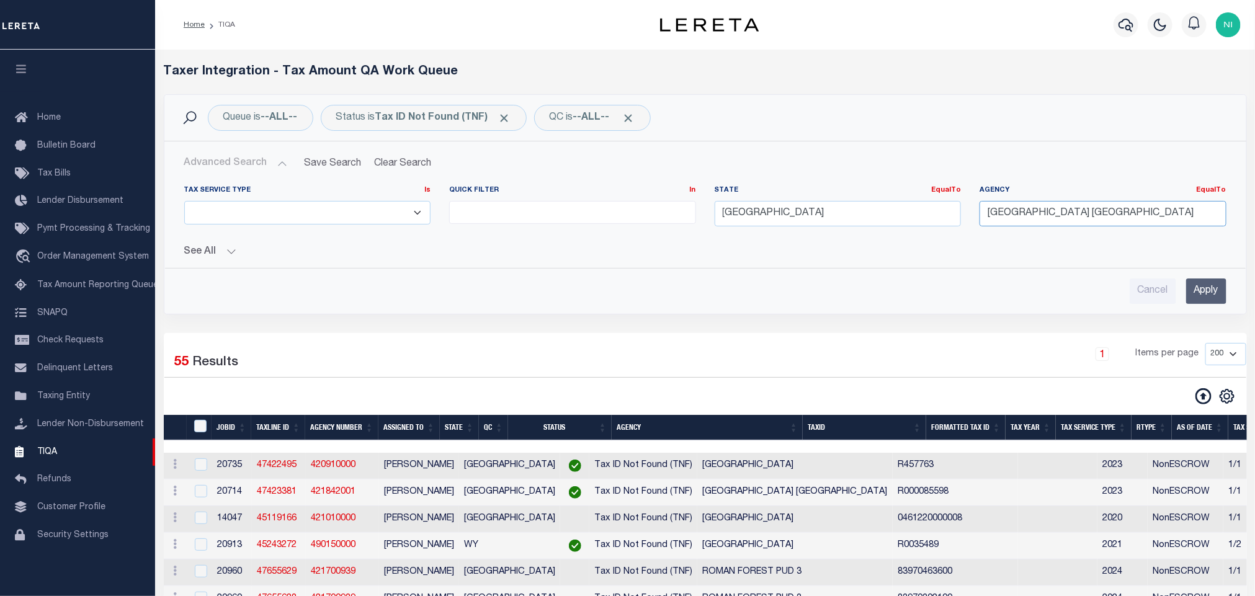
type input "MIDLAND COUNTY APPRAISAL DISTRICT"
click at [1196, 285] on input "Apply" at bounding box center [1206, 290] width 40 height 25
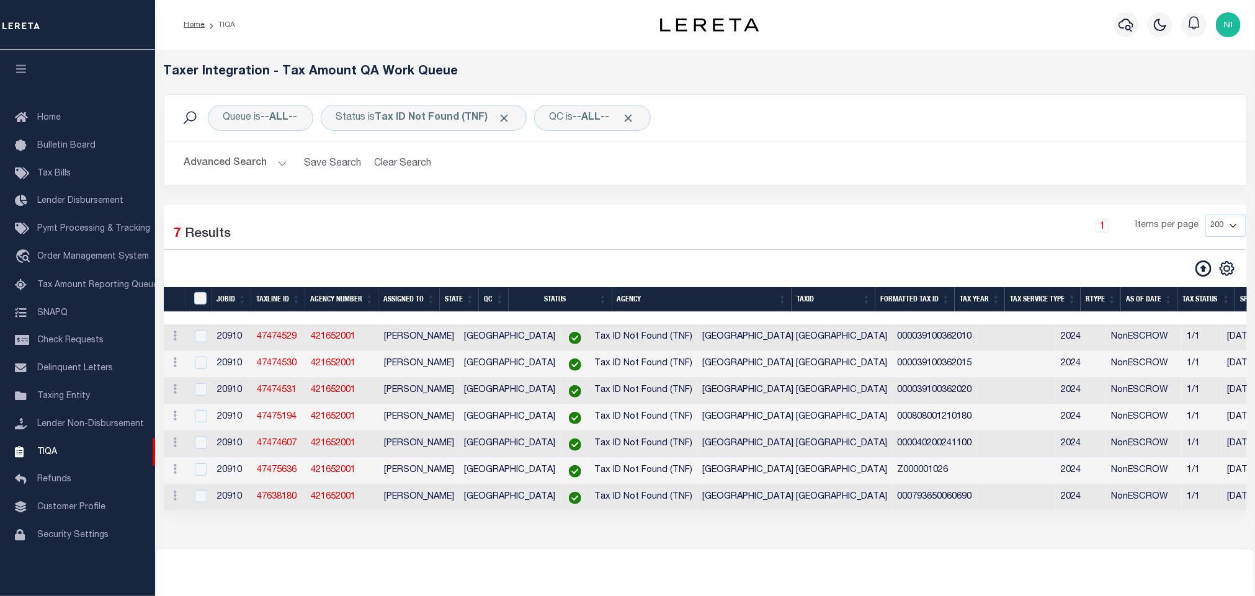
click at [605, 250] on div "Selected 7 Results 1 Items per page 10 25 50 100 200 500 1000 2000" at bounding box center [705, 232] width 1082 height 35
click at [445, 220] on div "1 Items per page 10 25 50 100 200 500 1000 2000" at bounding box center [842, 231] width 807 height 32
click at [670, 174] on h2 "Advanced Search Save Search Clear Search TIQATaxLineSearchTable_dynamictable___…" at bounding box center [705, 163] width 1062 height 24
click at [705, 202] on div "Queue is --ALL-- Status is Tax ID Not Found (TNF) QC is --ALL-- Search Advanced…" at bounding box center [704, 149] width 1101 height 110
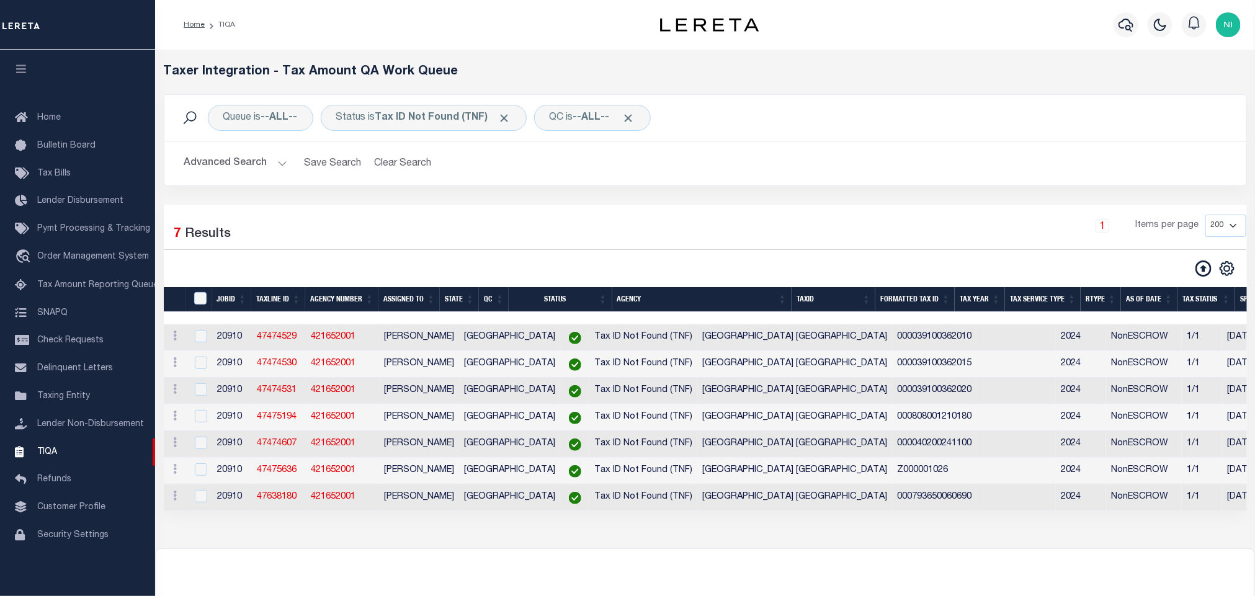
click at [611, 179] on div "Advanced Search Save Search Clear Search TIQATaxLineSearchTable_dynamictable___…" at bounding box center [705, 163] width 1082 height 44
click at [542, 208] on div "Selected 7 Results 1 Items per page 10 25 50 100 200 500 1000 2000" at bounding box center [705, 358] width 1083 height 306
